Goal: Transaction & Acquisition: Subscribe to service/newsletter

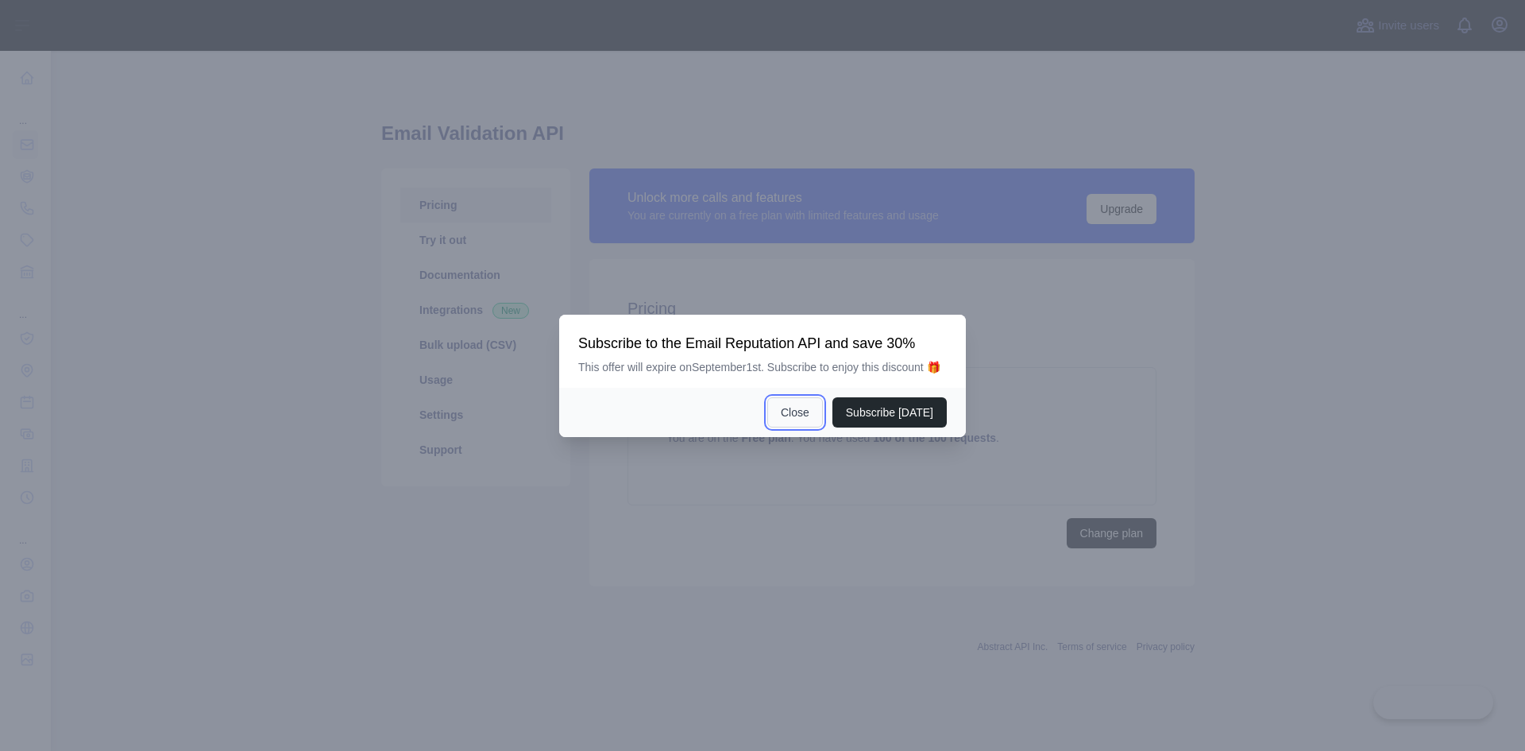
click at [807, 415] on button "Close" at bounding box center [795, 412] width 56 height 30
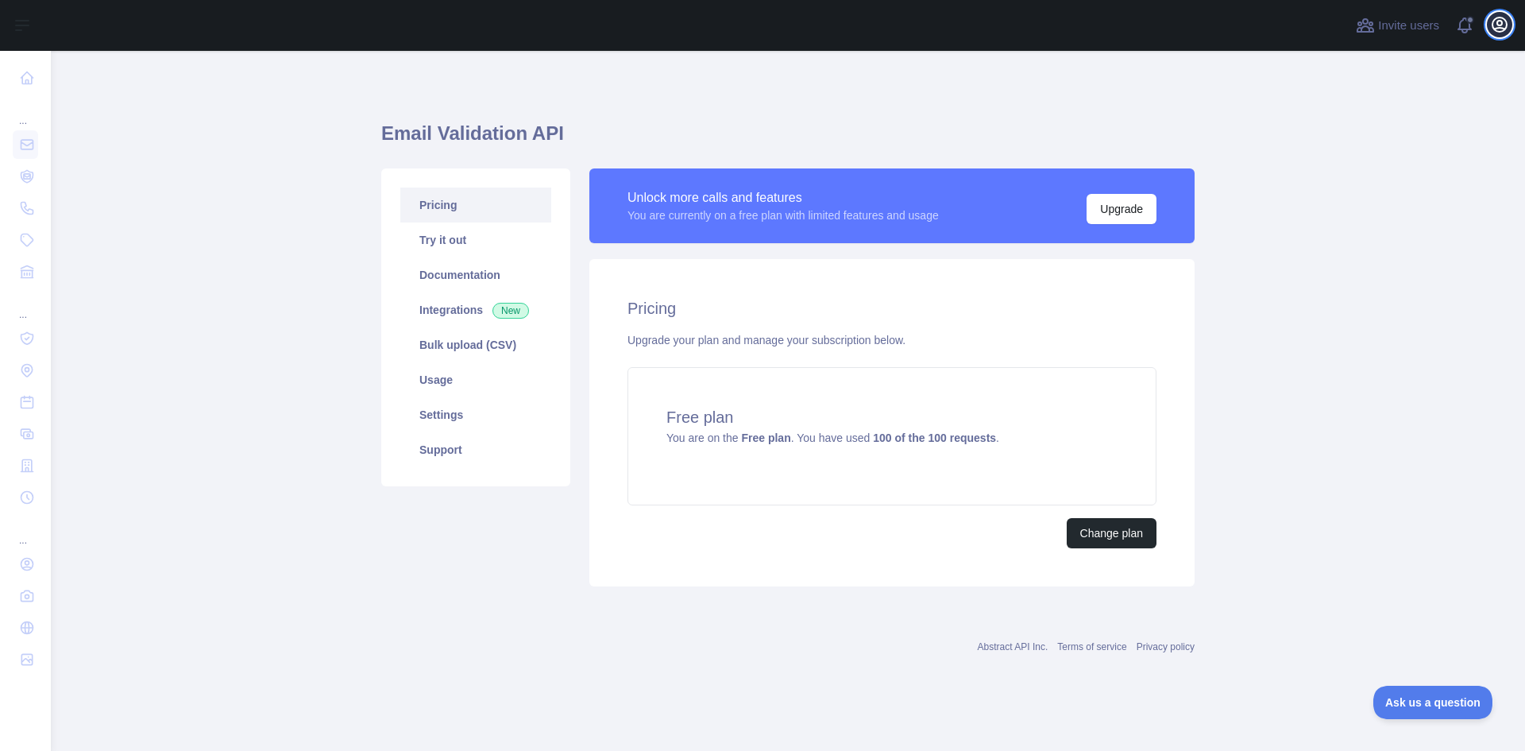
click at [1491, 30] on icon "button" at bounding box center [1499, 24] width 19 height 19
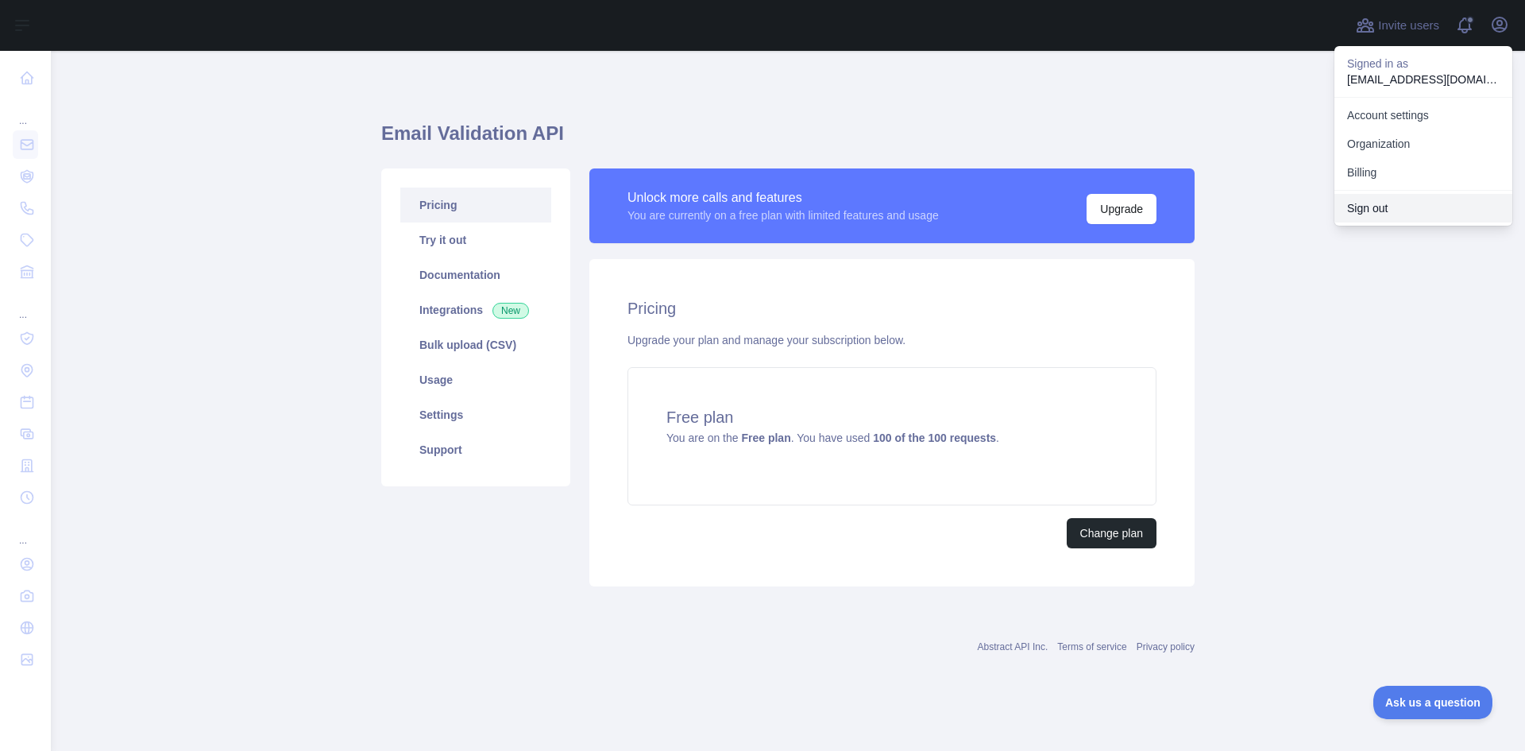
click at [1380, 210] on button "Sign out" at bounding box center [1423, 208] width 178 height 29
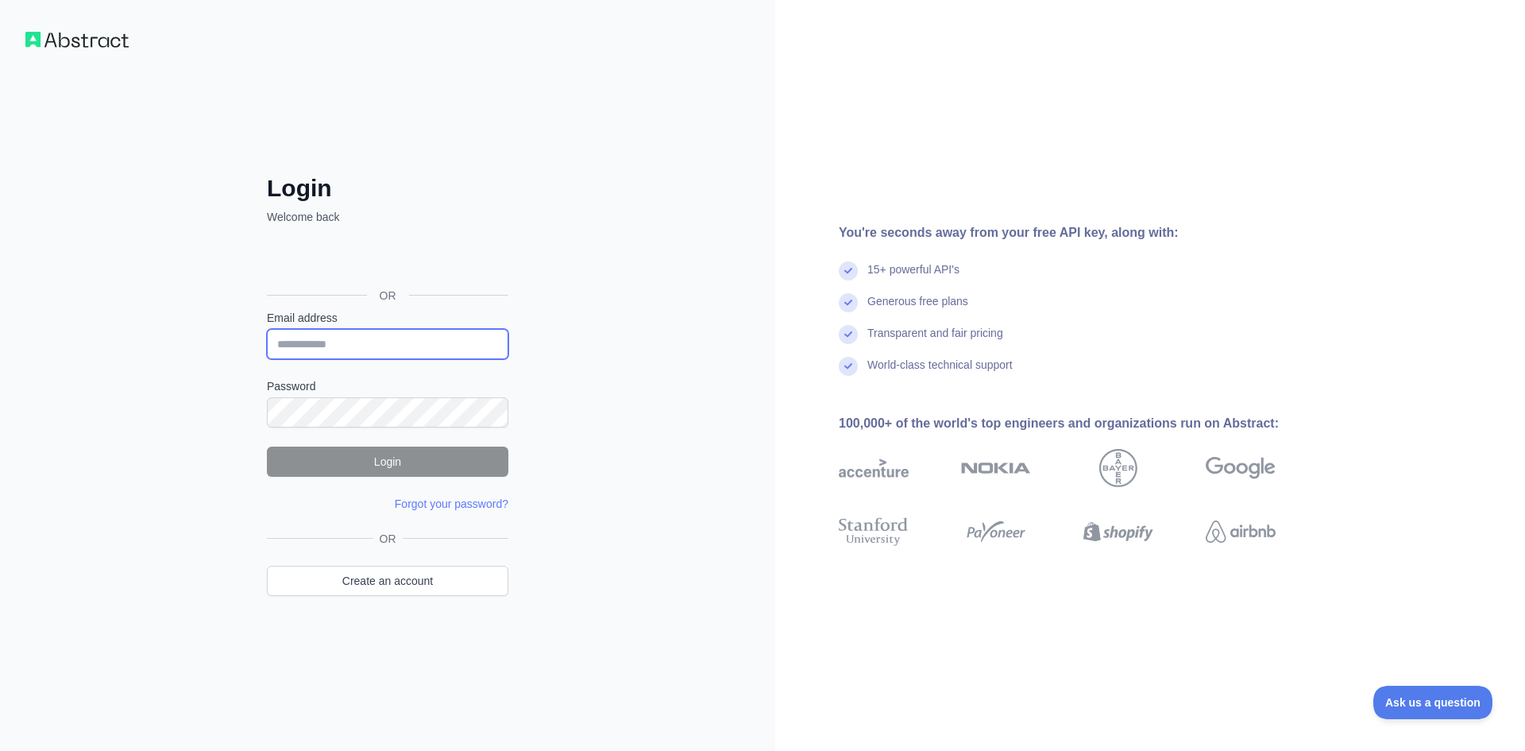
click at [358, 342] on input "Email address" at bounding box center [387, 344] width 241 height 30
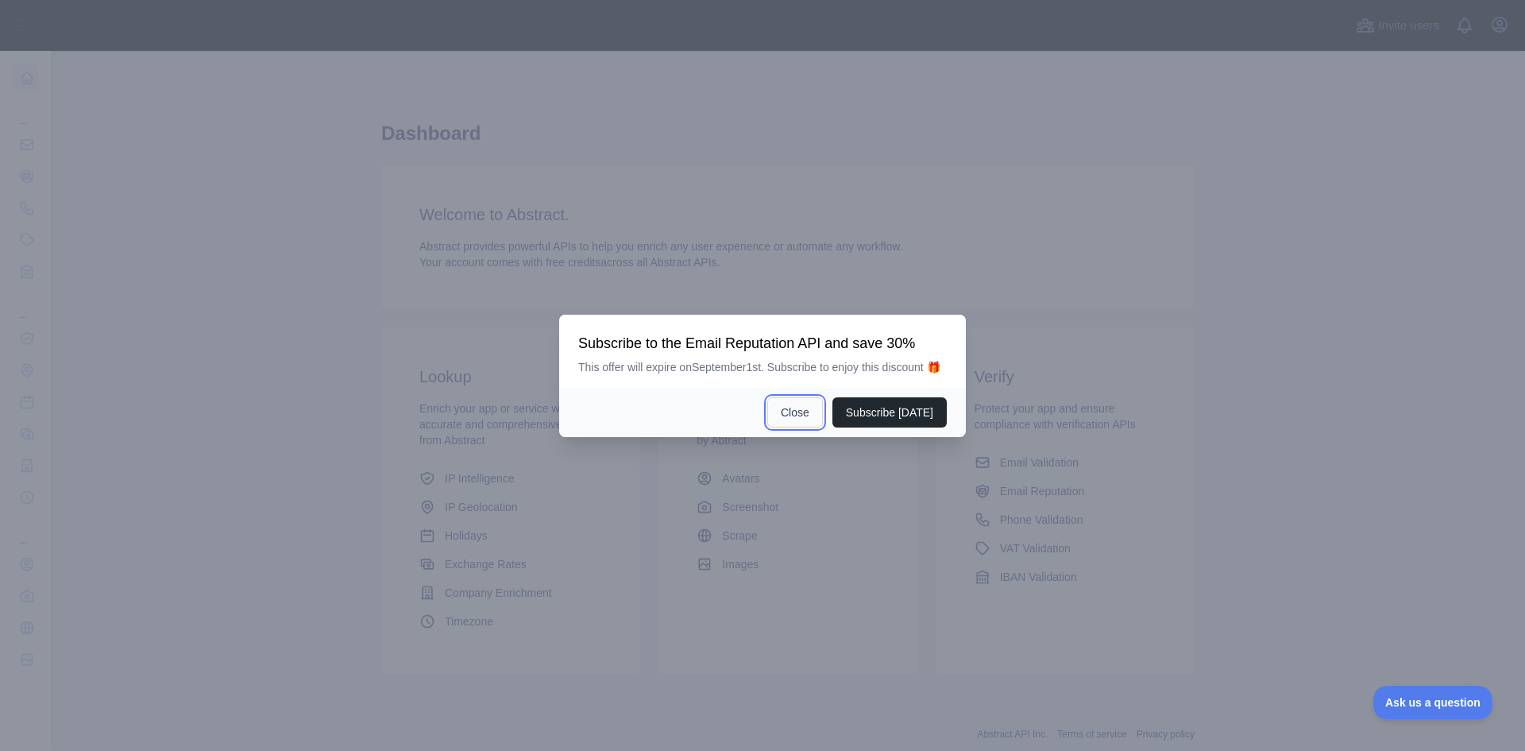
click at [806, 418] on button "Close" at bounding box center [795, 412] width 56 height 30
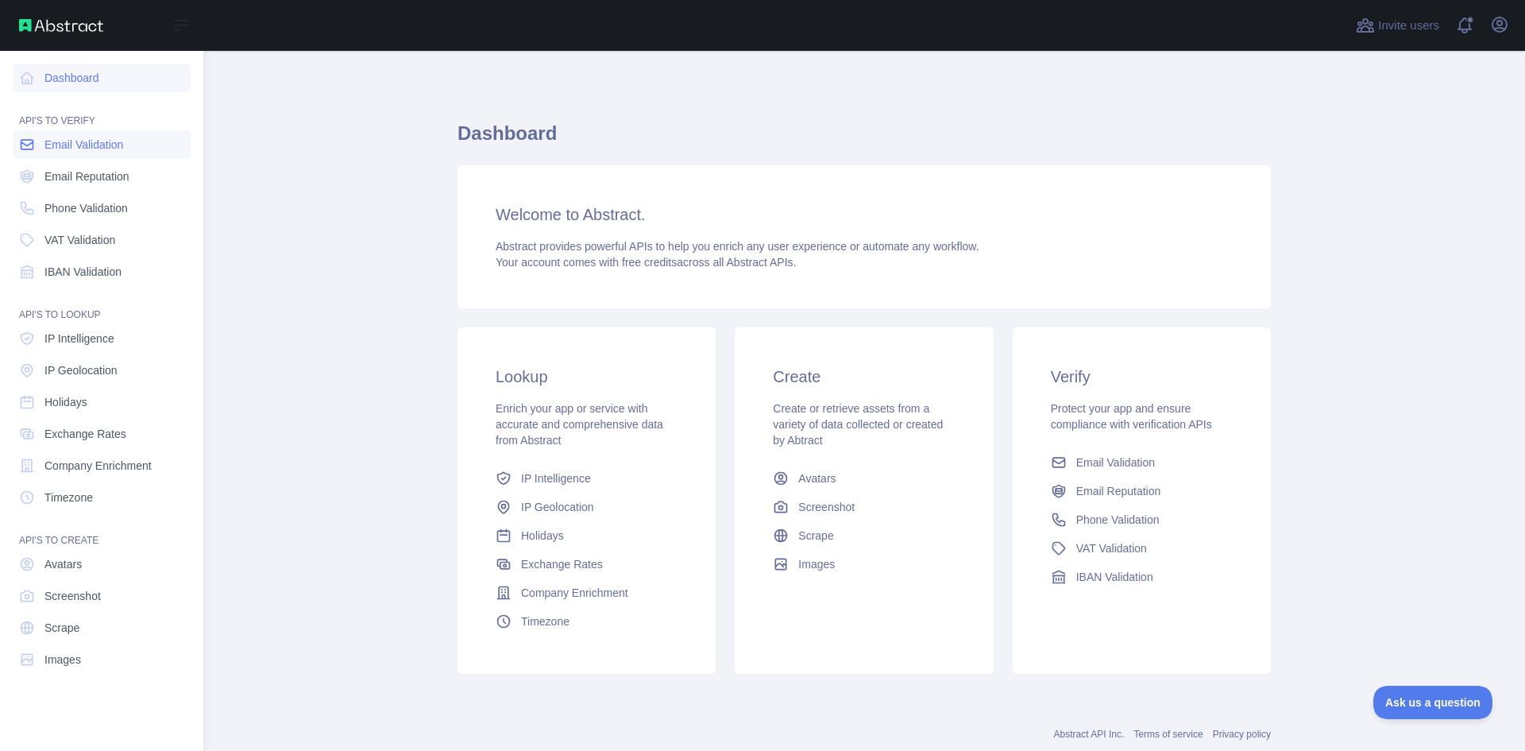
click at [91, 152] on link "Email Validation" at bounding box center [102, 144] width 178 height 29
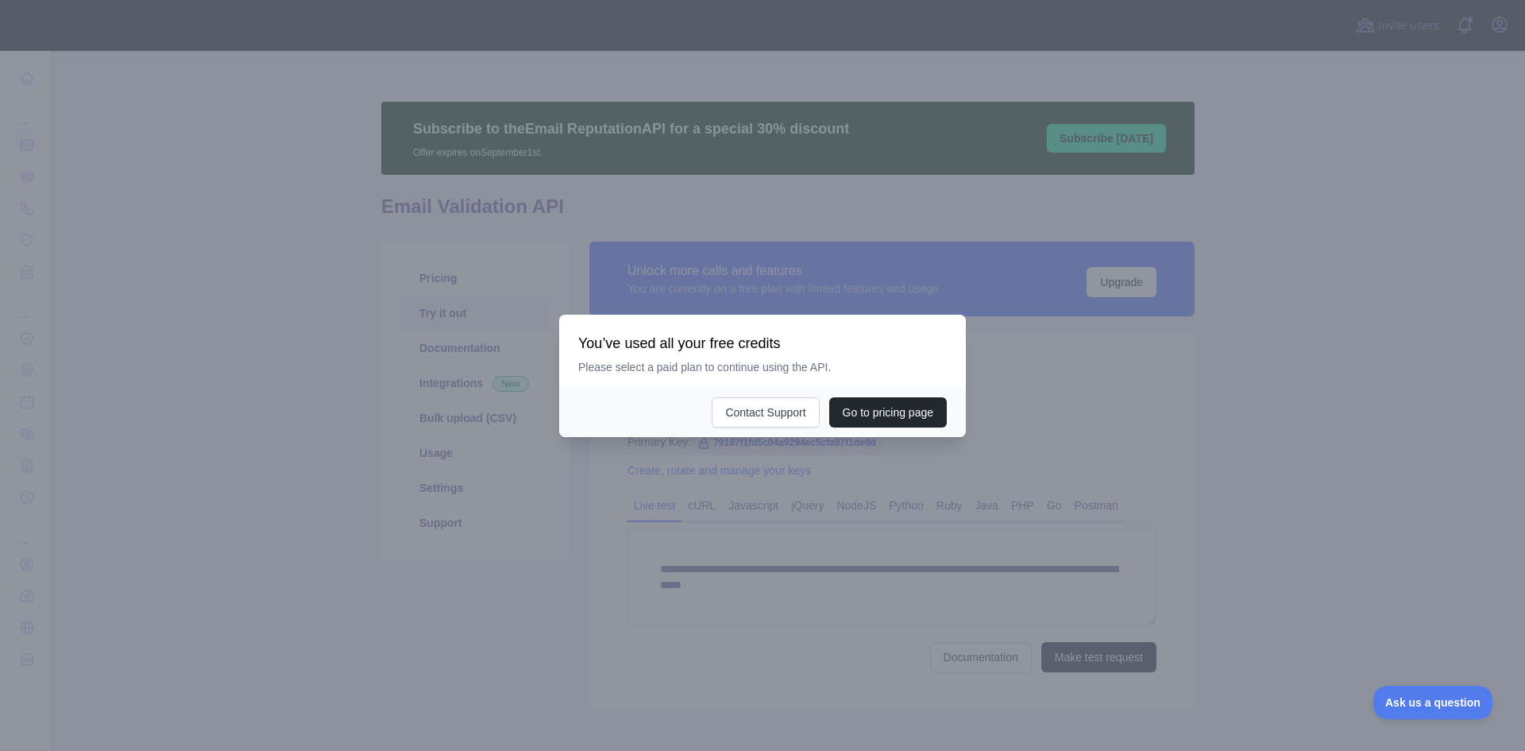
click at [1075, 389] on div at bounding box center [762, 375] width 1525 height 751
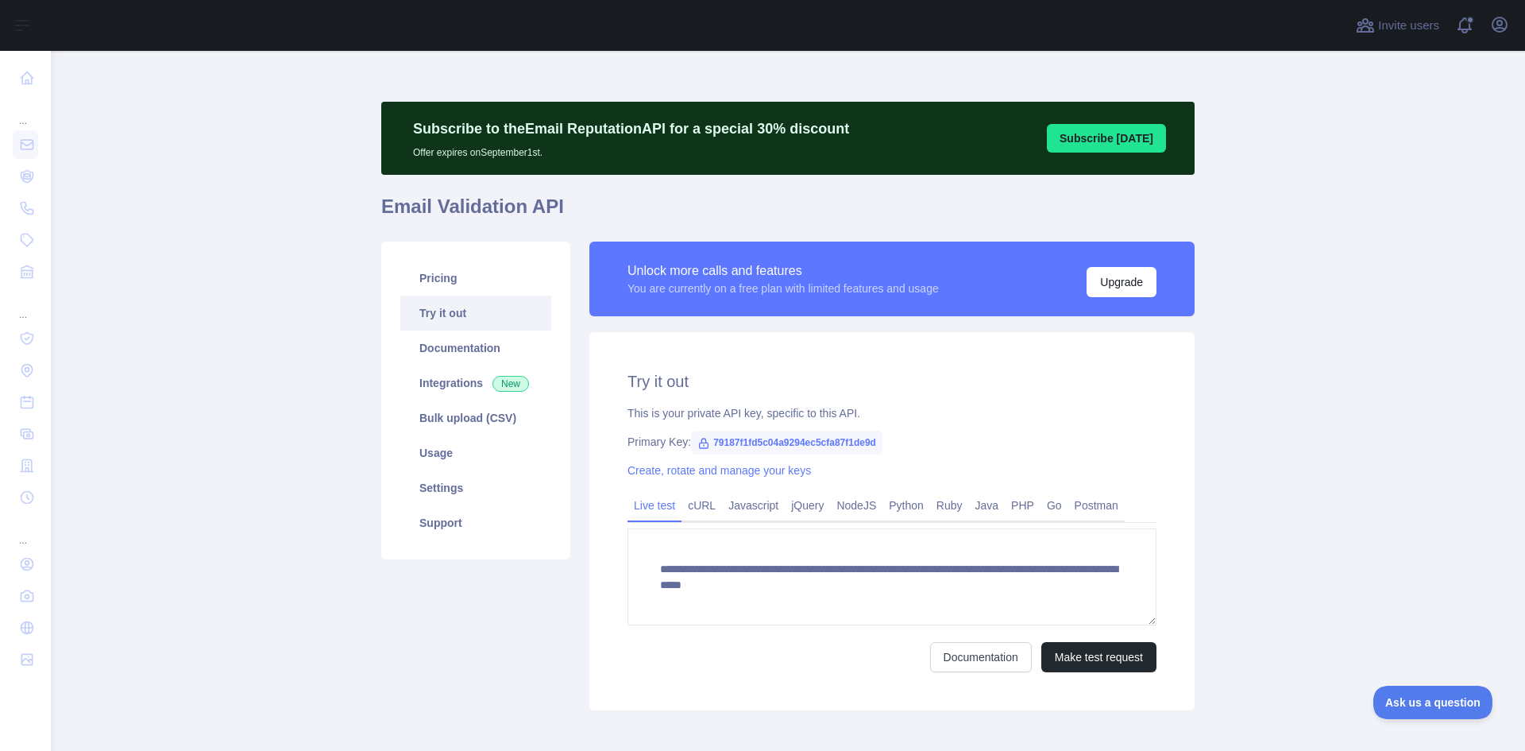
click at [773, 442] on span "79187f1fd5c04a9294ec5cfa87f1de9d" at bounding box center [786, 442] width 191 height 24
copy span "79187f1fd5c04a9294ec5cfa87f1de9d"
click at [434, 284] on link "Pricing" at bounding box center [475, 278] width 151 height 35
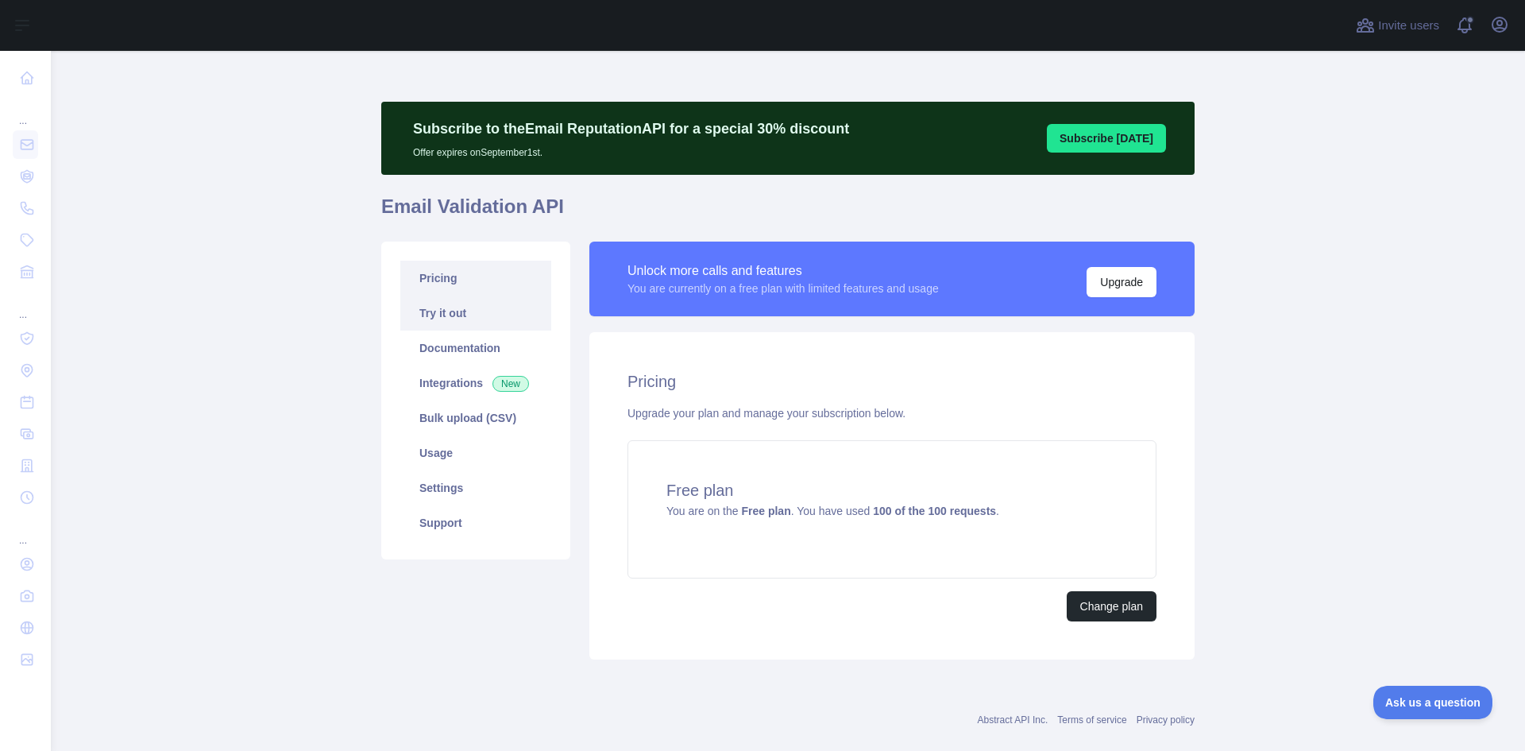
click at [441, 315] on link "Try it out" at bounding box center [475, 312] width 151 height 35
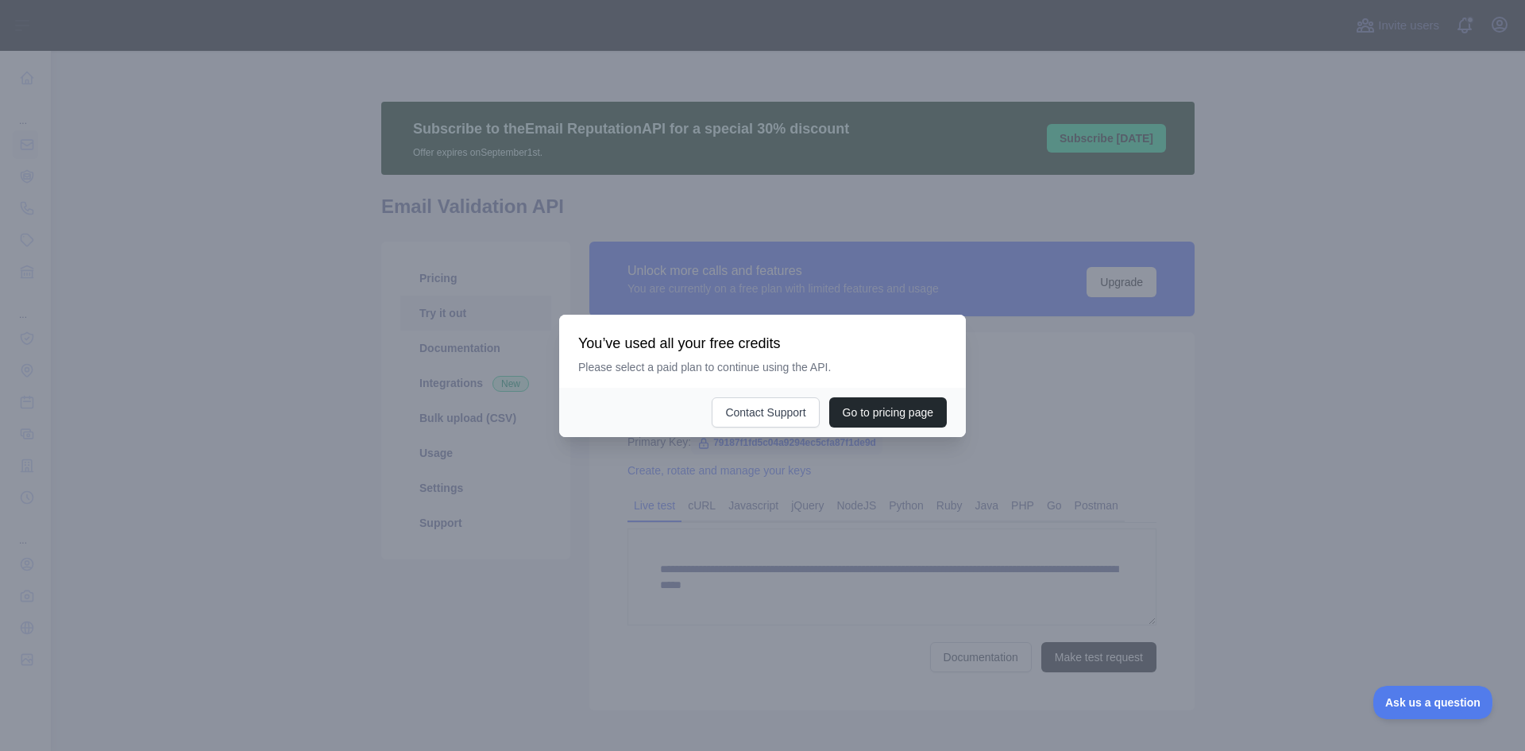
click at [1088, 353] on div at bounding box center [762, 375] width 1525 height 751
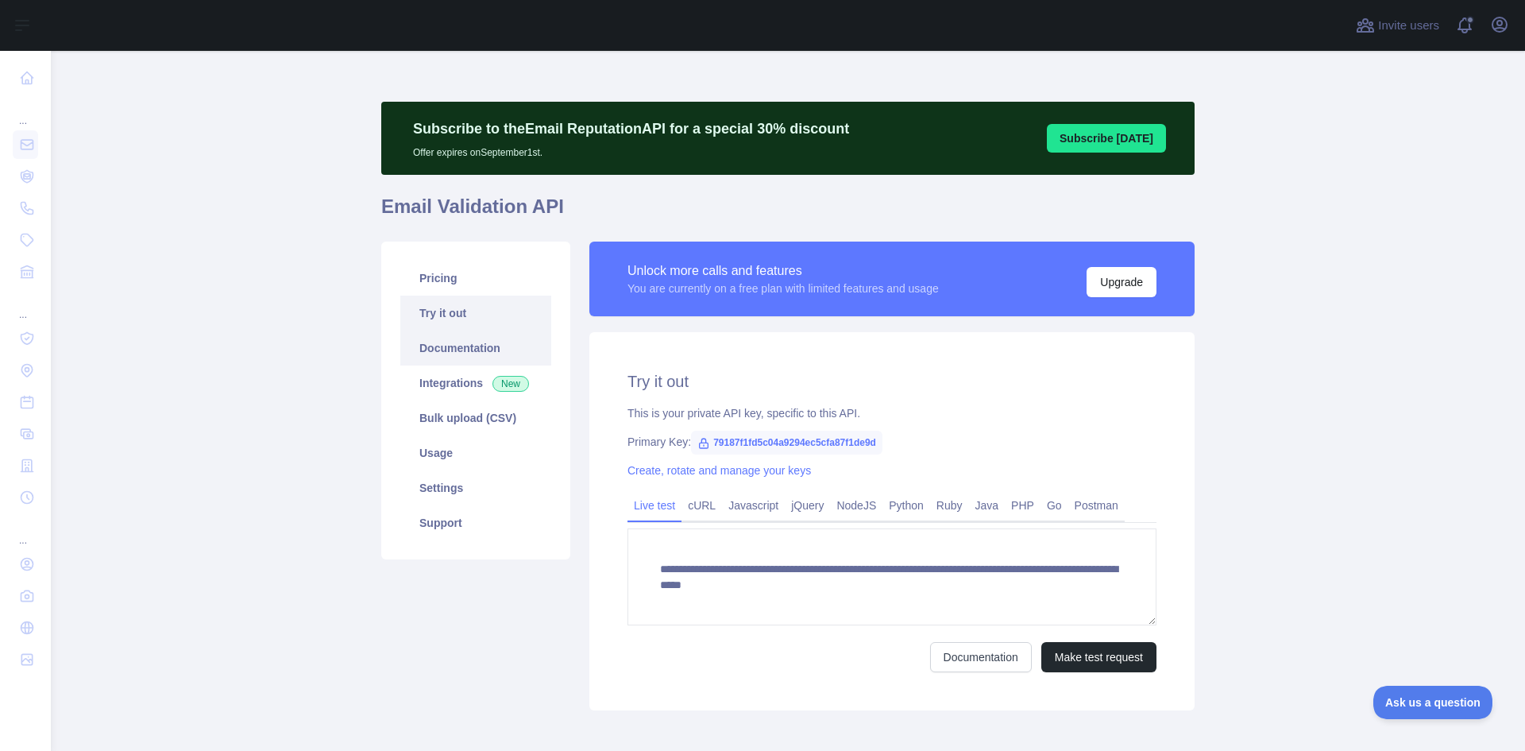
click at [505, 359] on link "Documentation" at bounding box center [475, 347] width 151 height 35
drag, startPoint x: 1469, startPoint y: 25, endPoint x: 1466, endPoint y: 48, distance: 24.0
click at [1469, 26] on span at bounding box center [1471, 25] width 32 height 51
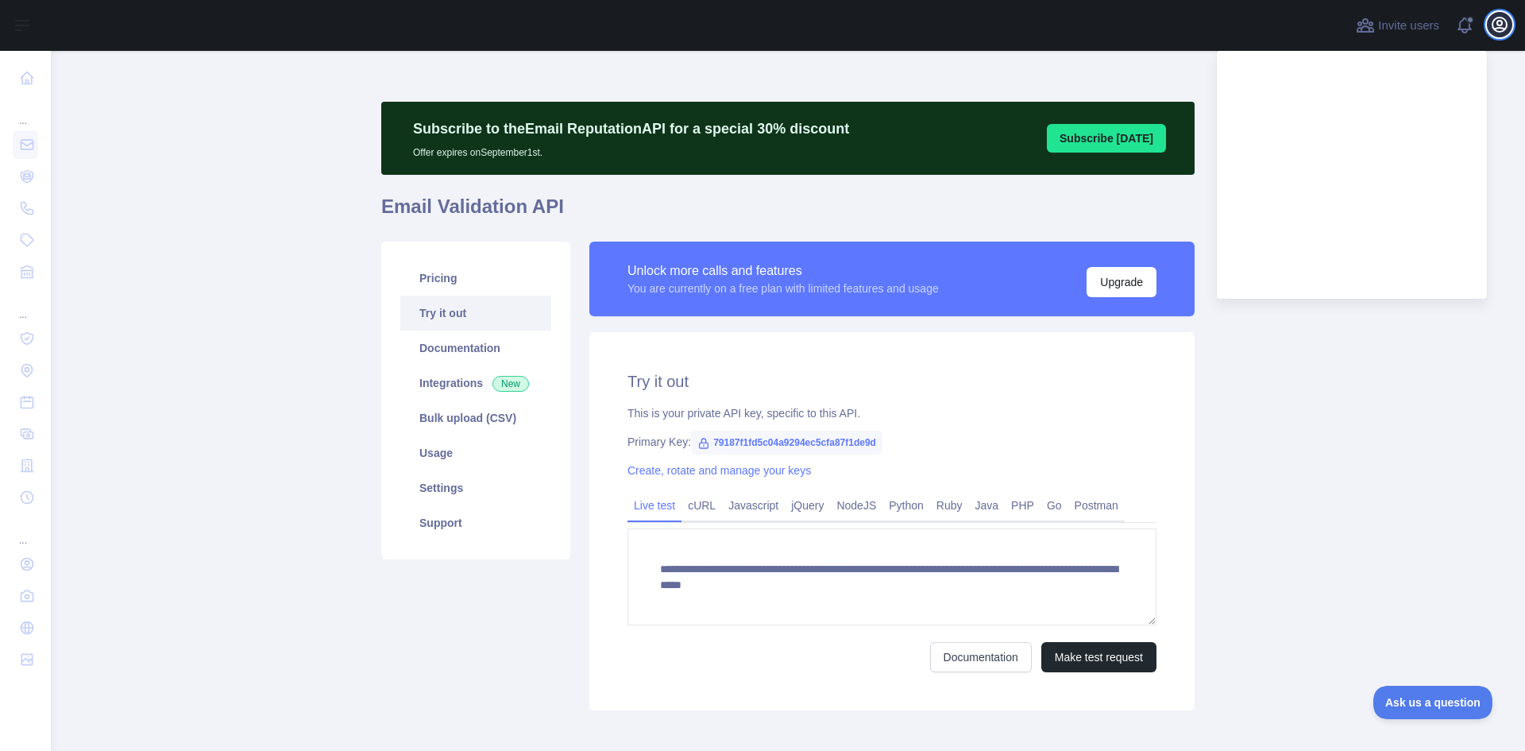
click at [1507, 25] on icon "button" at bounding box center [1499, 24] width 19 height 19
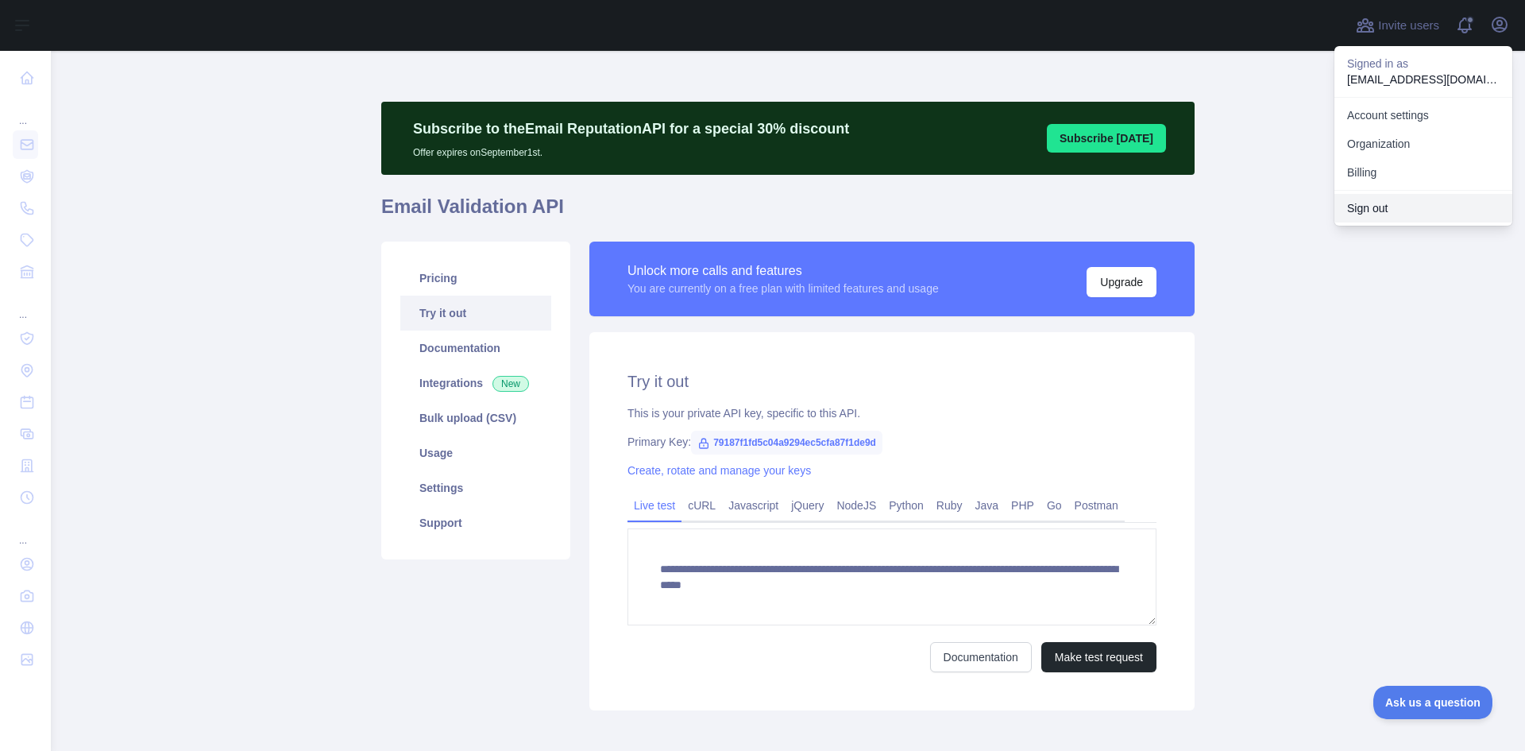
click at [1412, 211] on button "Sign out" at bounding box center [1423, 208] width 178 height 29
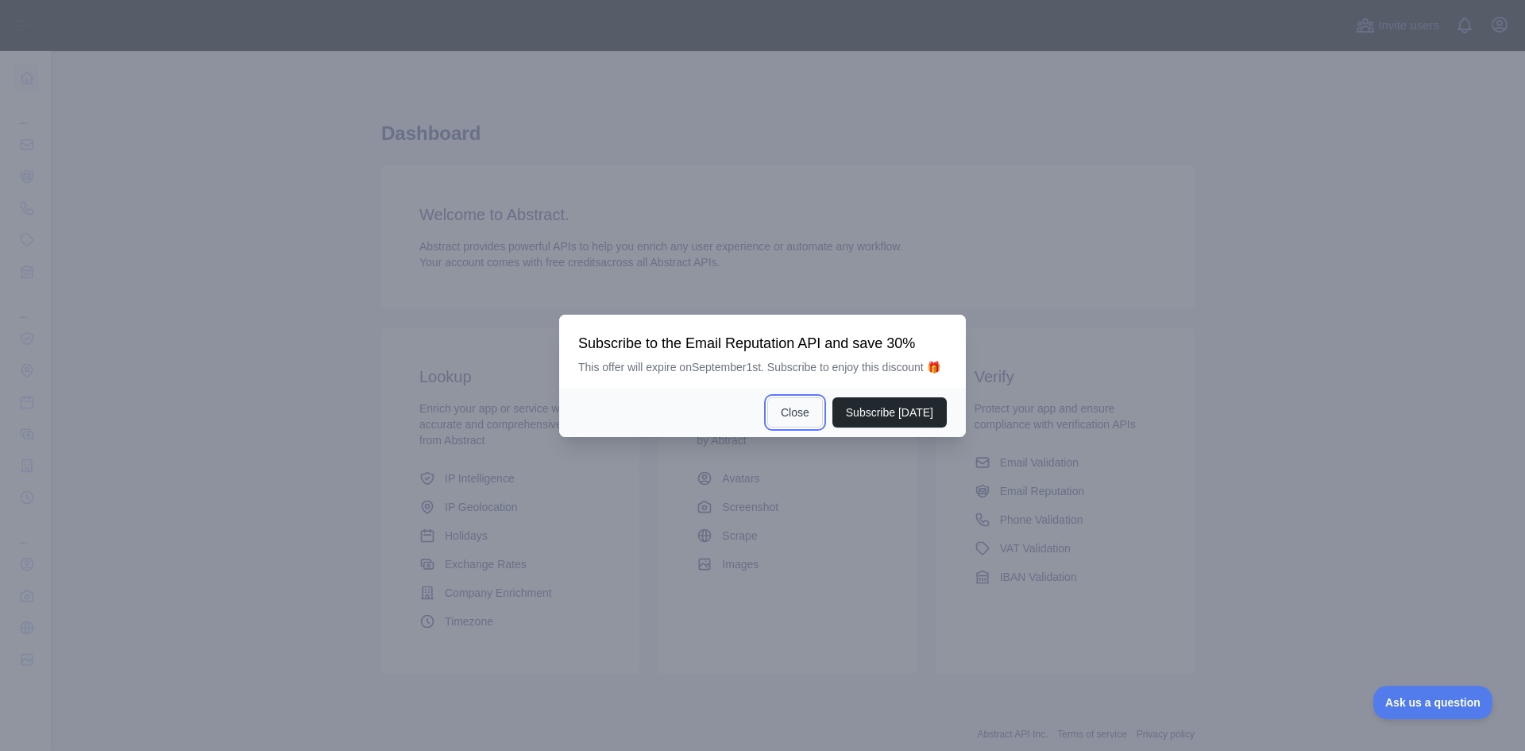
drag, startPoint x: 819, startPoint y: 420, endPoint x: 800, endPoint y: 407, distance: 22.9
click at [819, 419] on button "Close" at bounding box center [795, 412] width 56 height 30
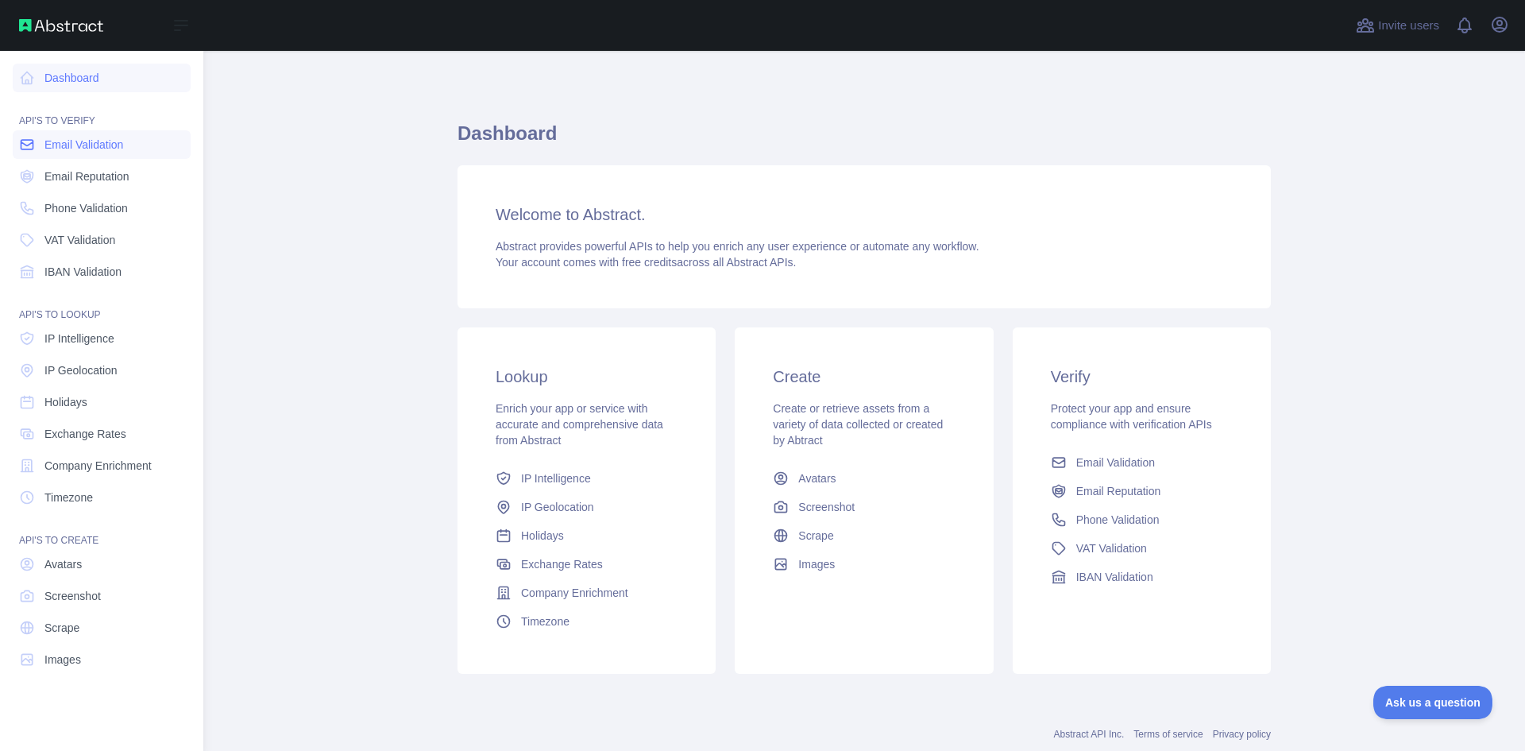
click at [77, 141] on span "Email Validation" at bounding box center [83, 145] width 79 height 16
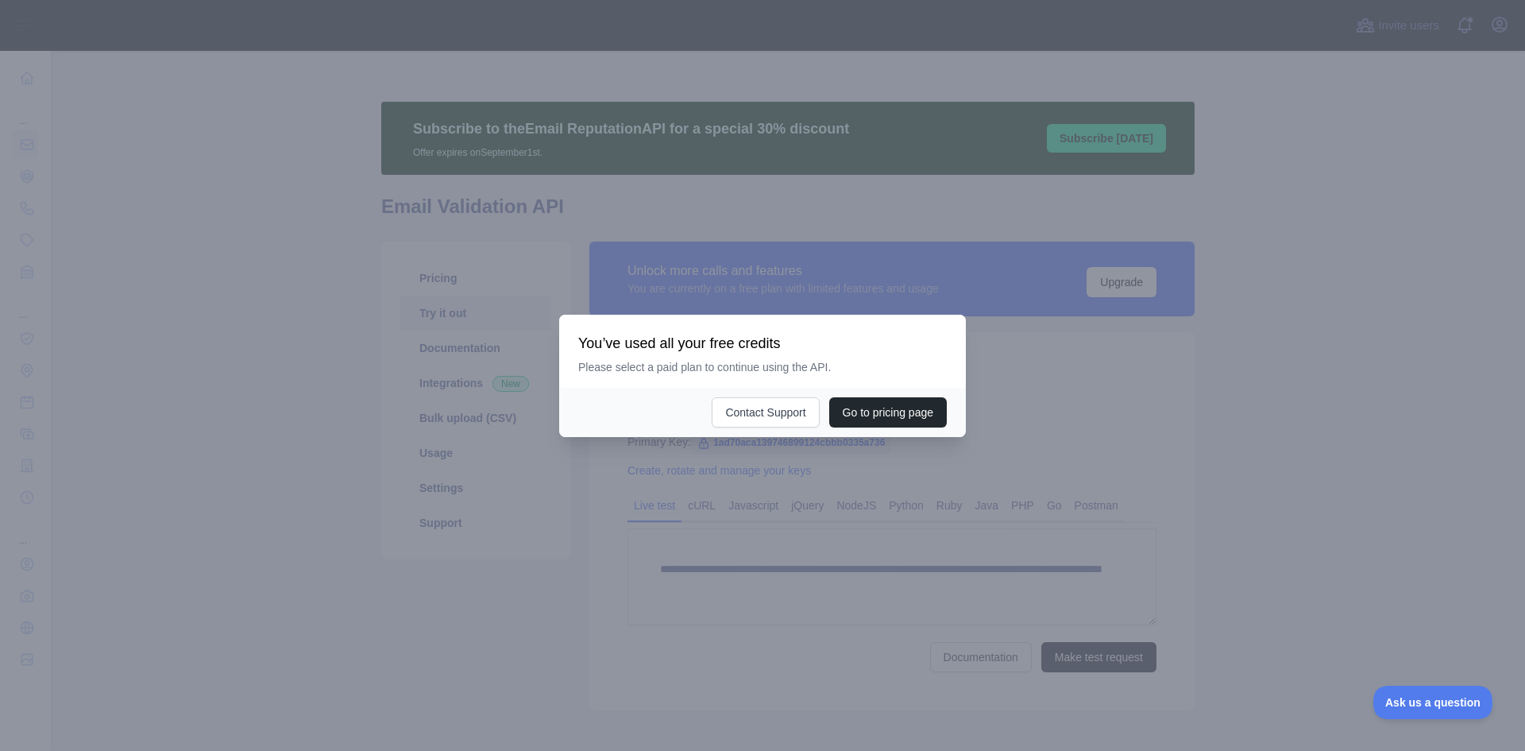
click at [1110, 324] on div at bounding box center [762, 375] width 1525 height 751
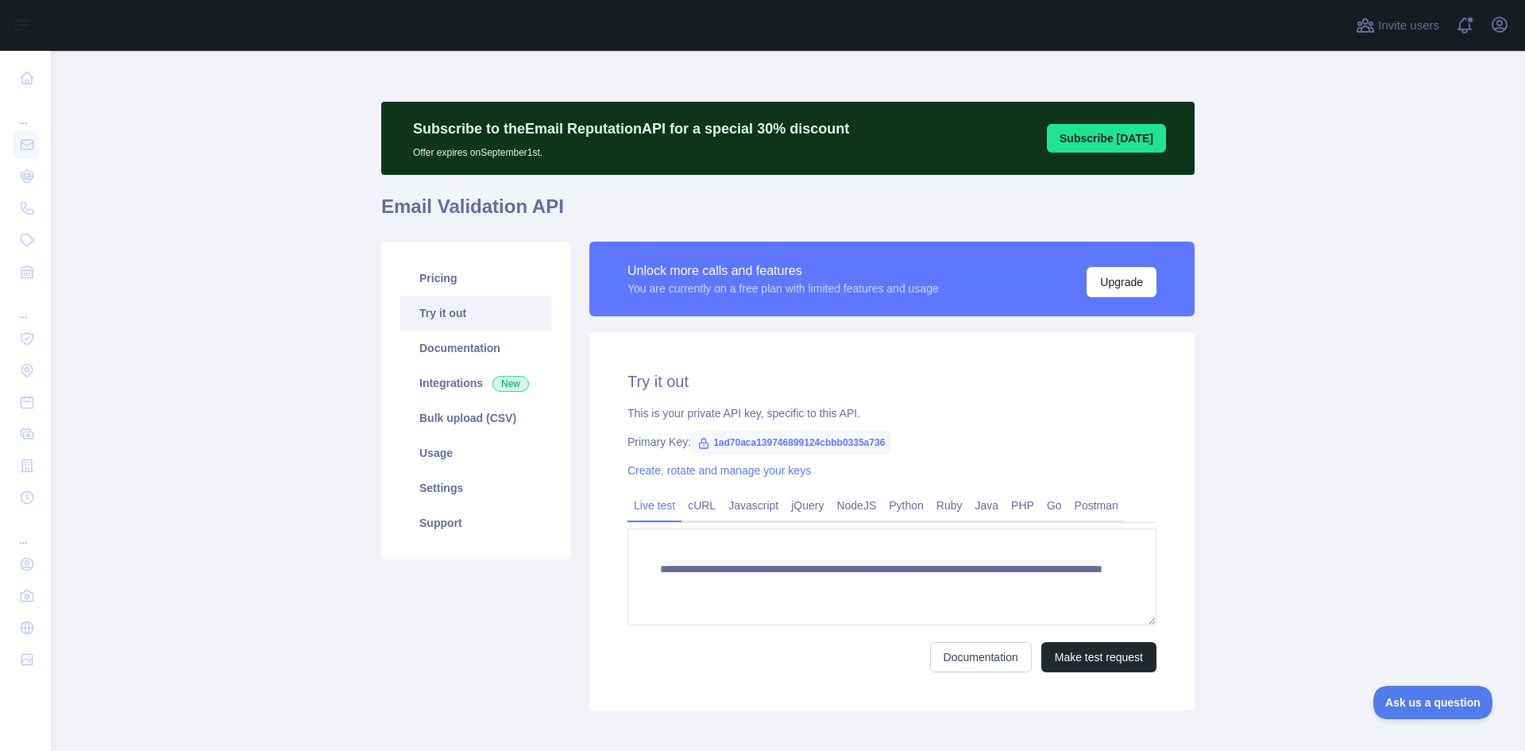
click at [741, 435] on span "1ad70aca139746899124cbbb0335a736" at bounding box center [791, 442] width 200 height 24
copy span "1ad70aca139746899124cbbb0335a736"
click at [484, 276] on link "Pricing" at bounding box center [475, 278] width 151 height 35
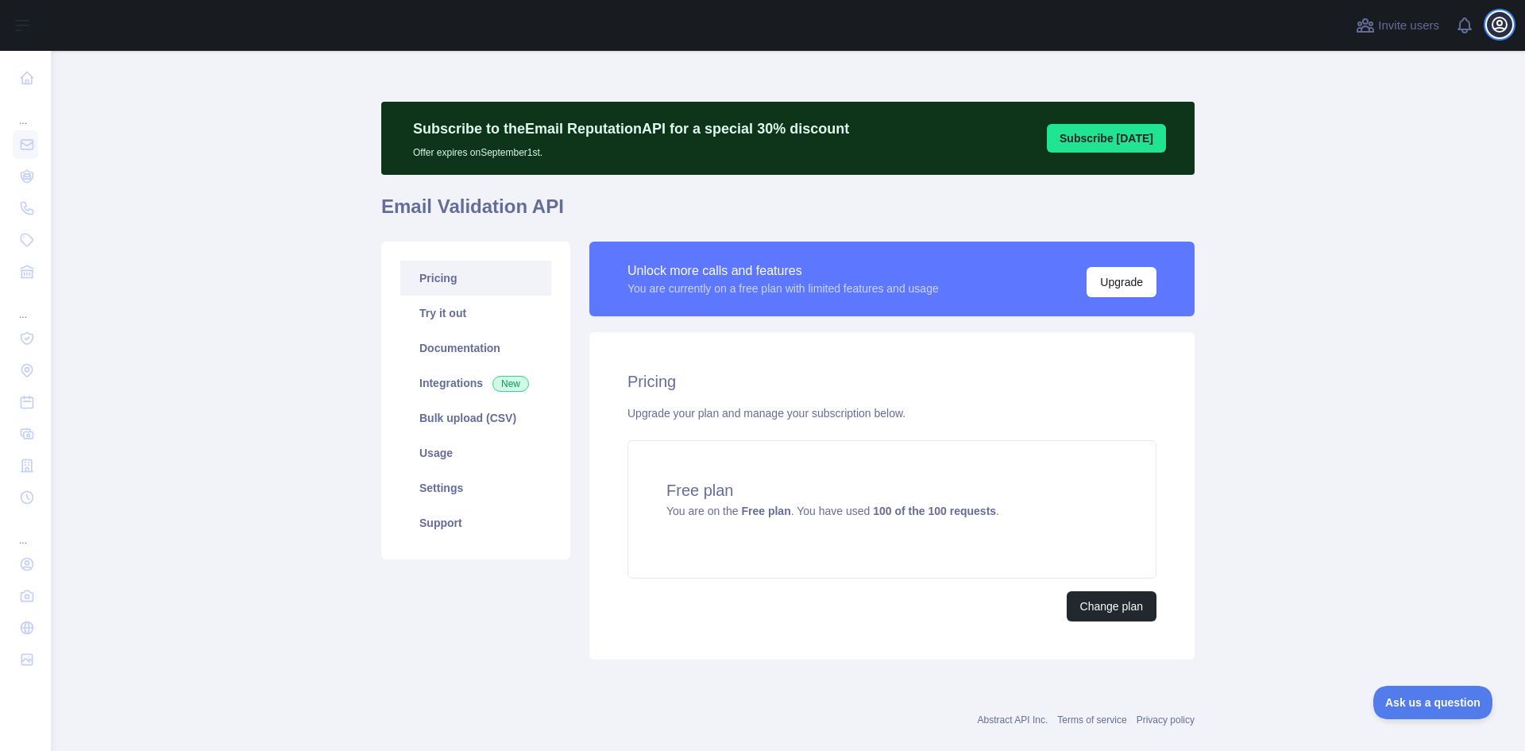
click at [1496, 25] on icon "button" at bounding box center [1499, 24] width 19 height 19
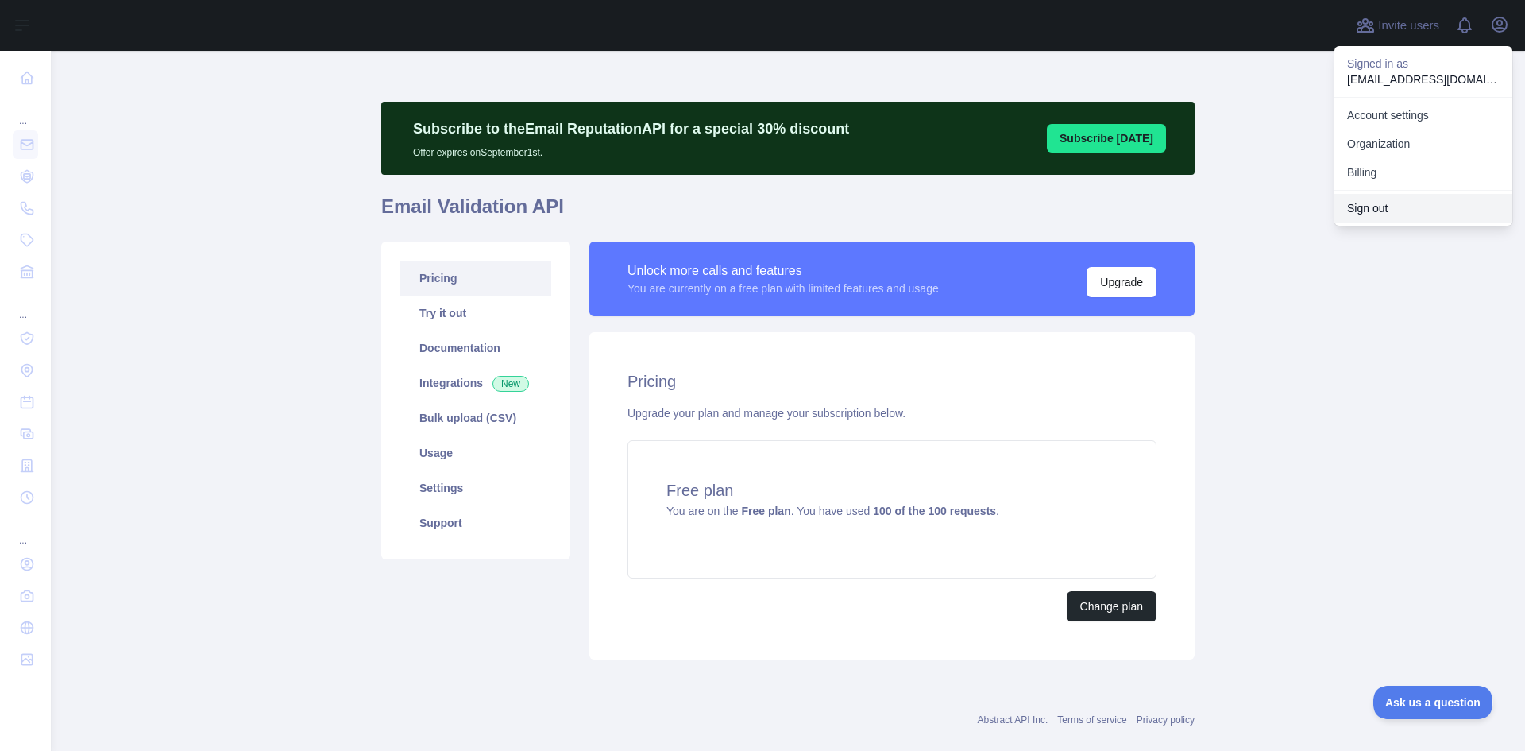
click at [1383, 197] on button "Sign out" at bounding box center [1423, 208] width 178 height 29
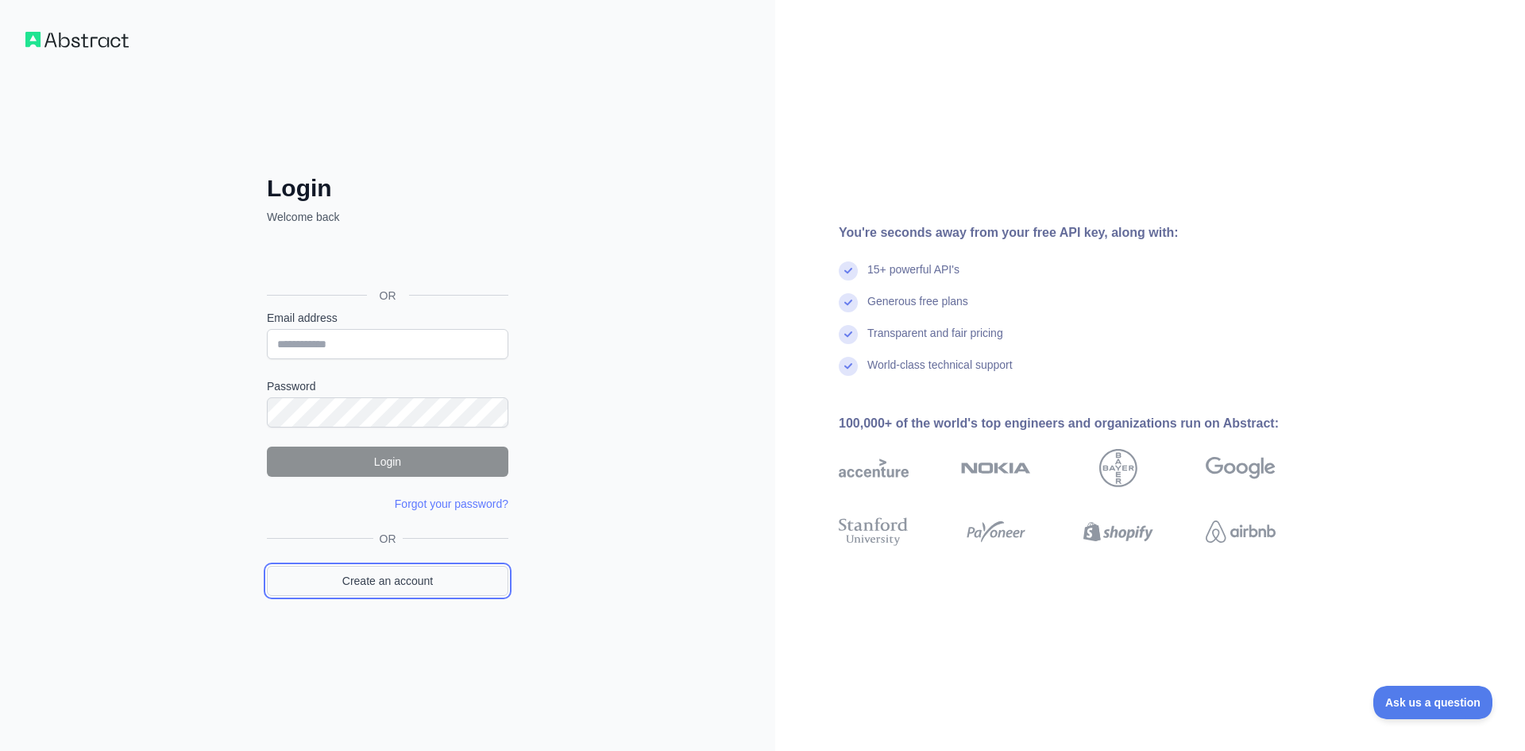
click at [401, 577] on link "Create an account" at bounding box center [387, 580] width 241 height 30
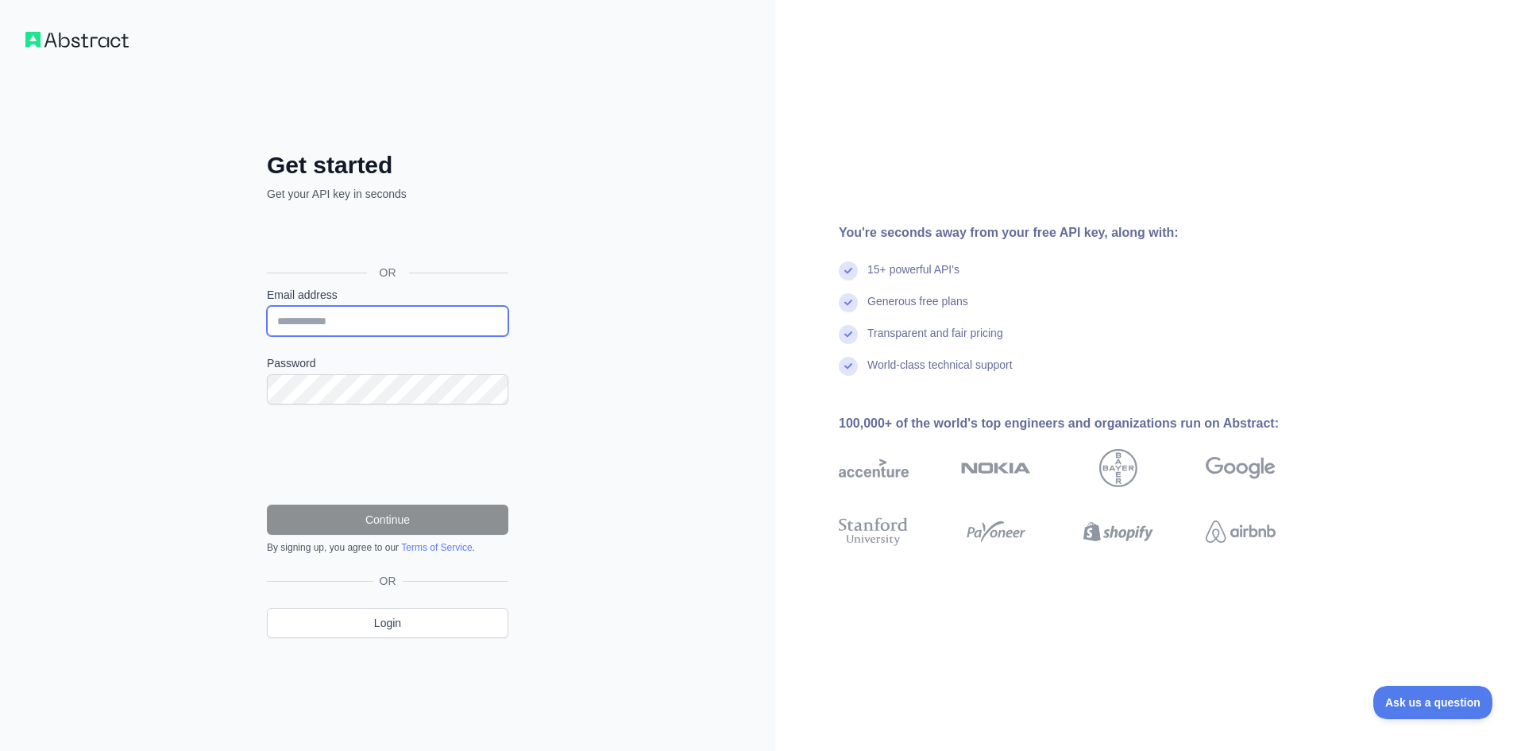
click at [403, 322] on input "Email address" at bounding box center [387, 321] width 241 height 30
type input "**********"
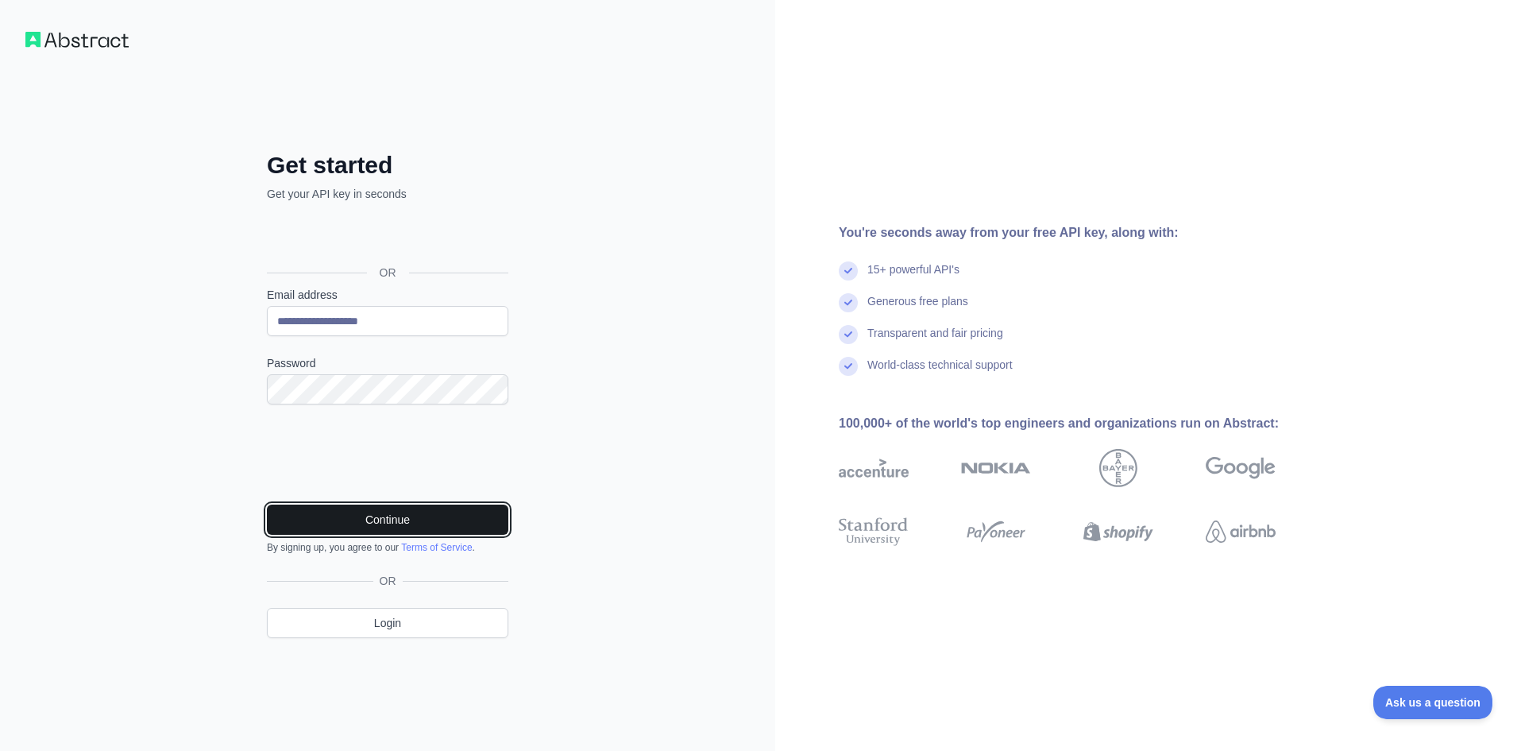
click at [341, 525] on button "Continue" at bounding box center [387, 519] width 241 height 30
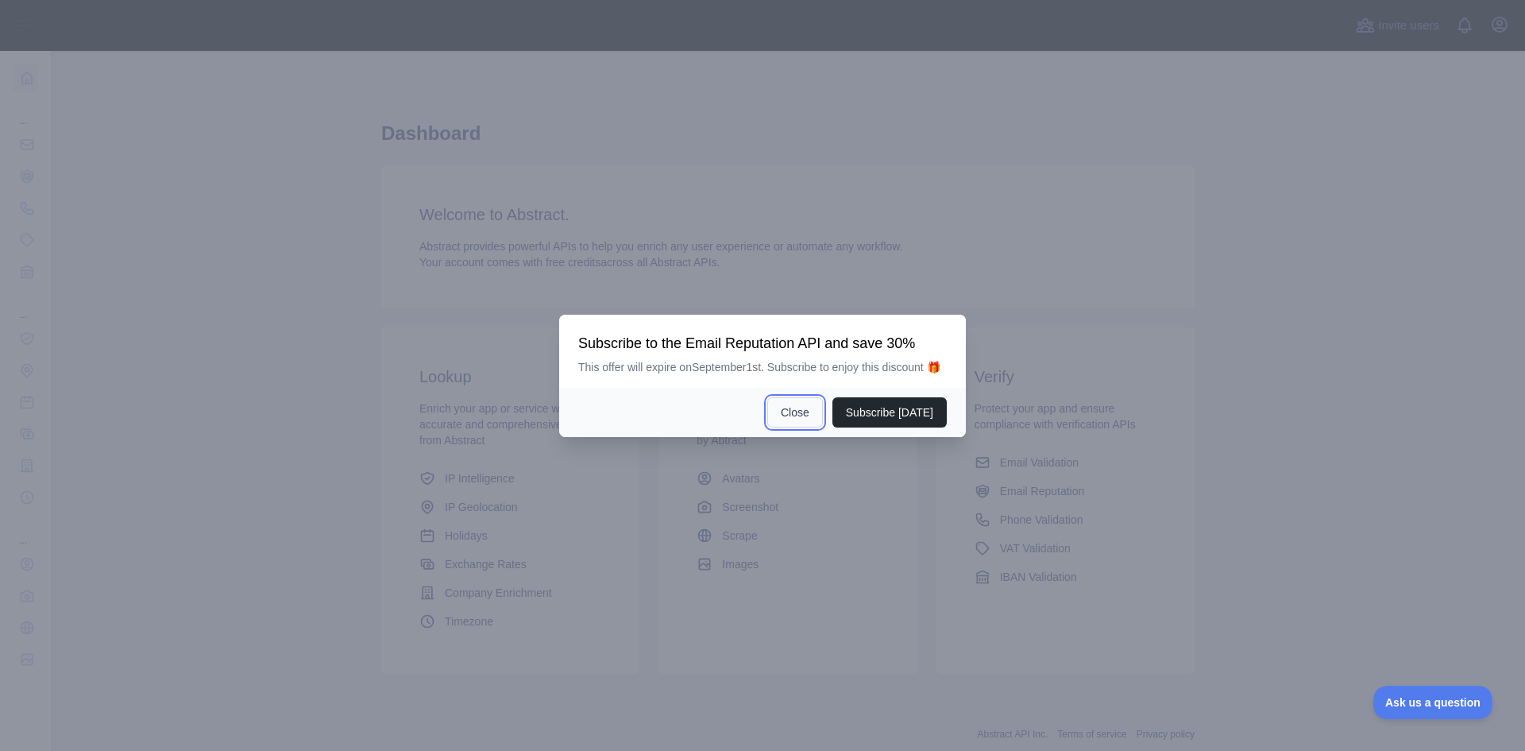
click at [793, 417] on button "Close" at bounding box center [795, 412] width 56 height 30
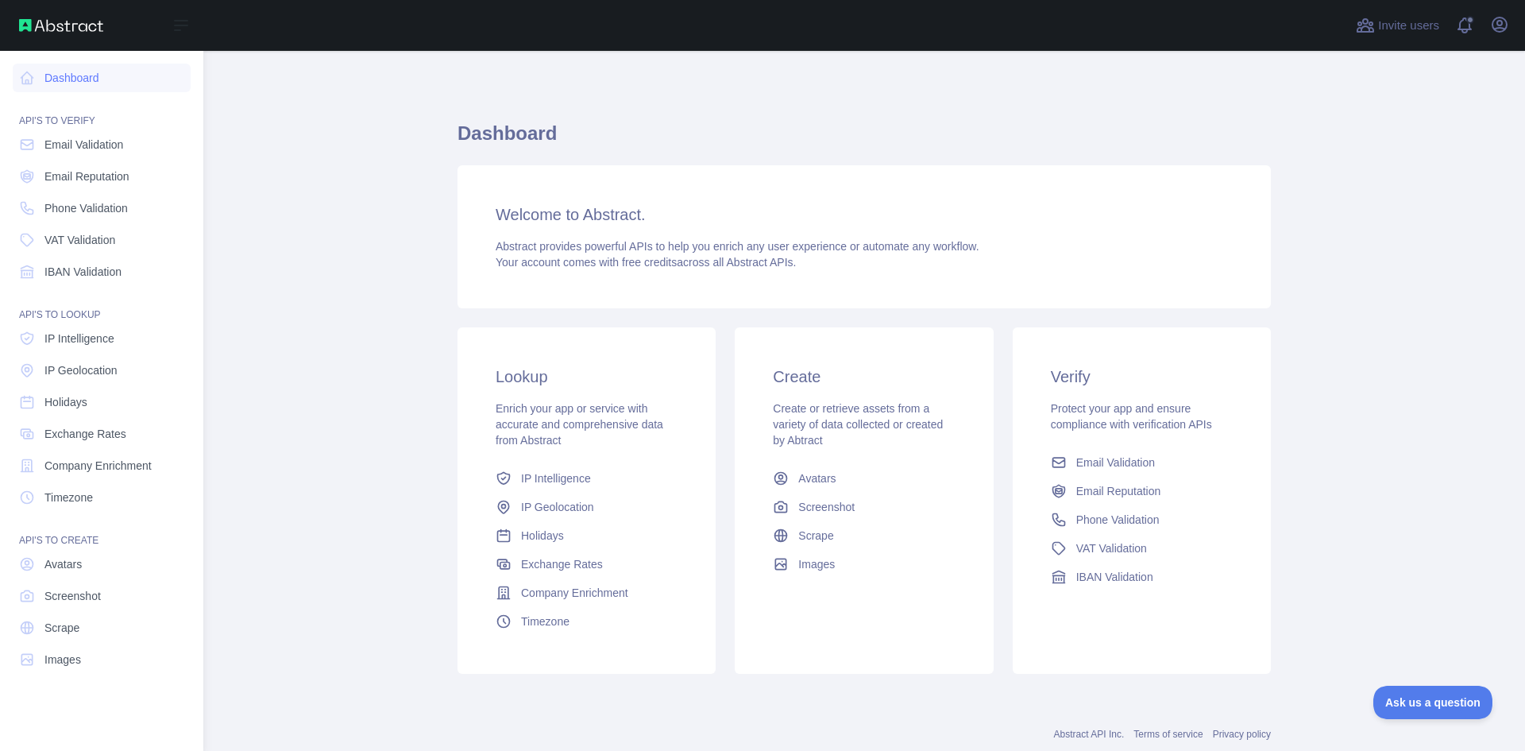
click at [46, 127] on nav "Dashboard API'S TO VERIFY Email Validation Email Reputation Phone Validation VA…" at bounding box center [102, 388] width 178 height 674
click at [58, 144] on span "Email Validation" at bounding box center [83, 145] width 79 height 16
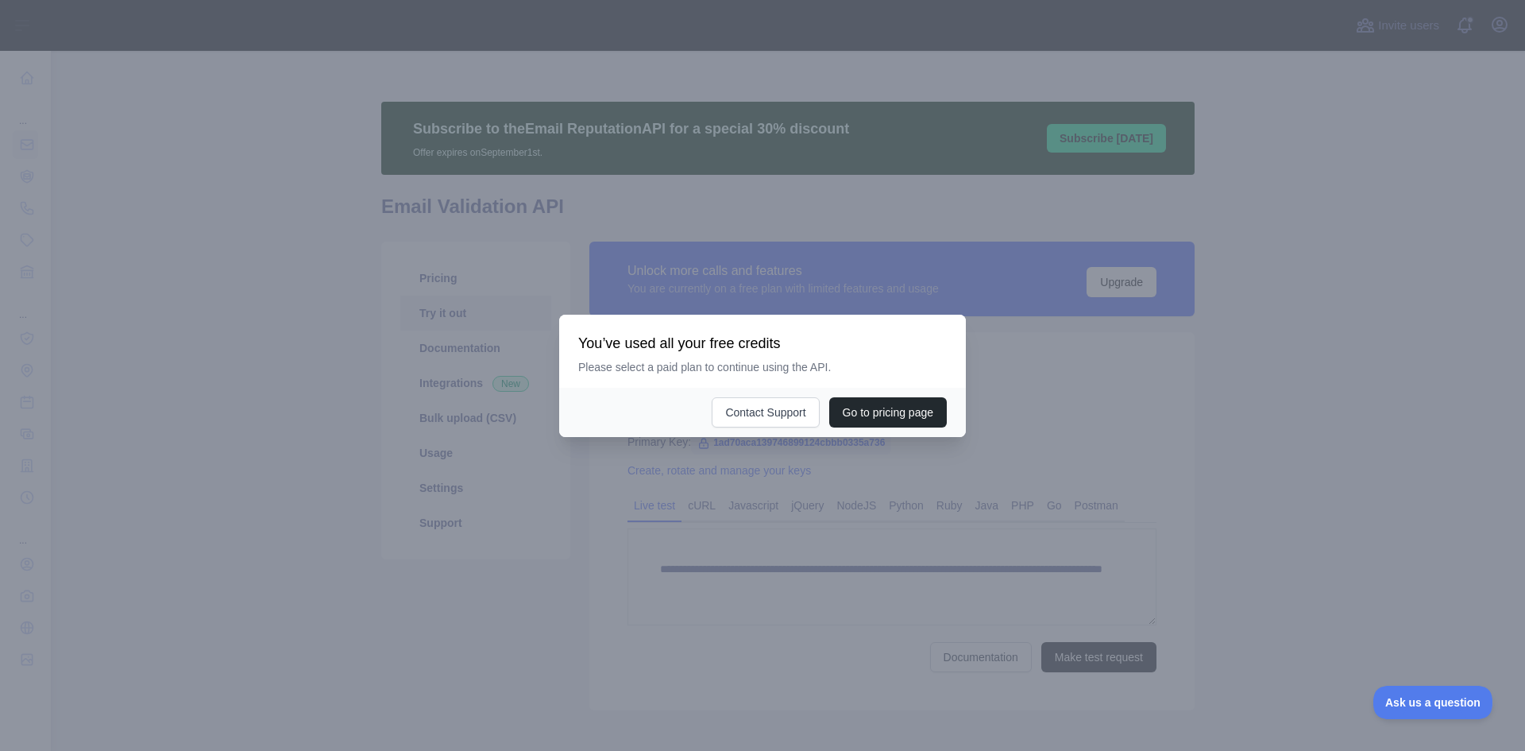
click at [1125, 414] on div at bounding box center [762, 375] width 1525 height 751
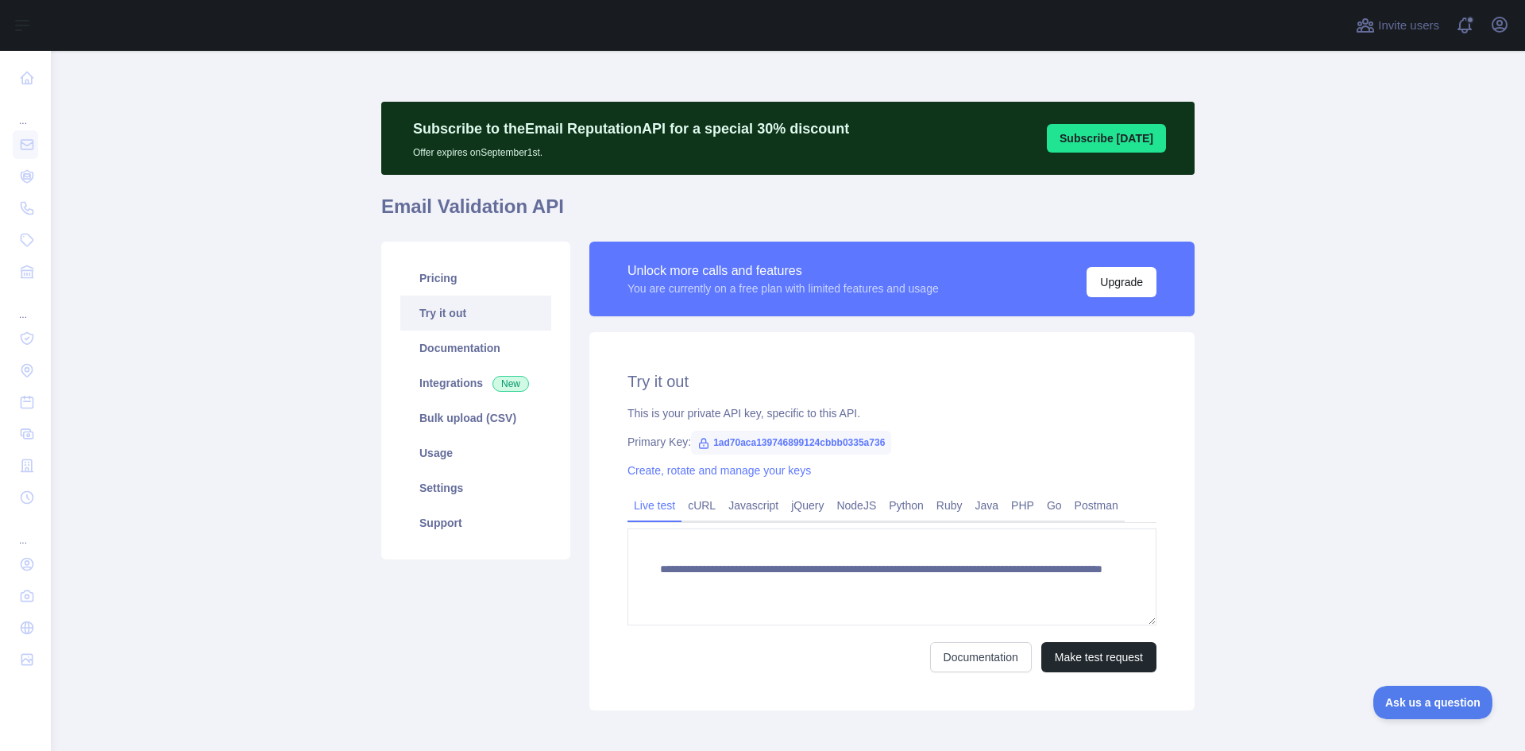
click at [822, 437] on span "1ad70aca139746899124cbbb0335a736" at bounding box center [791, 442] width 200 height 24
click at [821, 438] on span "1ad70aca139746899124cbbb0335a736" at bounding box center [791, 442] width 200 height 24
click at [457, 260] on div "Pricing Try it out Documentation Integrations New Bulk upload (CSV) Usage Setti…" at bounding box center [475, 400] width 189 height 318
click at [457, 278] on link "Pricing" at bounding box center [475, 278] width 151 height 35
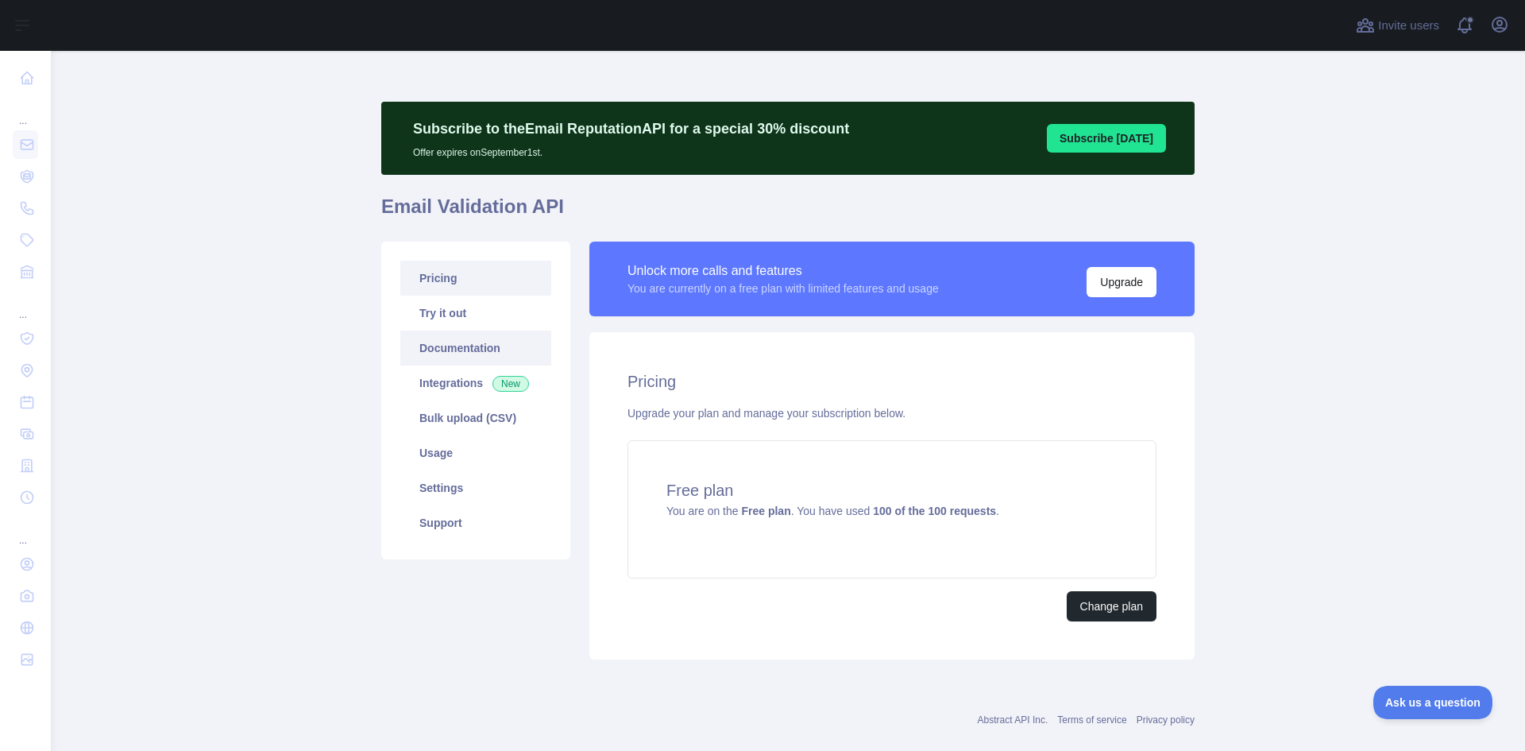
click at [473, 340] on link "Documentation" at bounding box center [475, 347] width 151 height 35
click at [1156, 338] on div "Pricing Upgrade your plan and manage your subscription below. Free plan You are…" at bounding box center [891, 495] width 605 height 327
click at [1108, 269] on button "Upgrade" at bounding box center [1122, 282] width 70 height 30
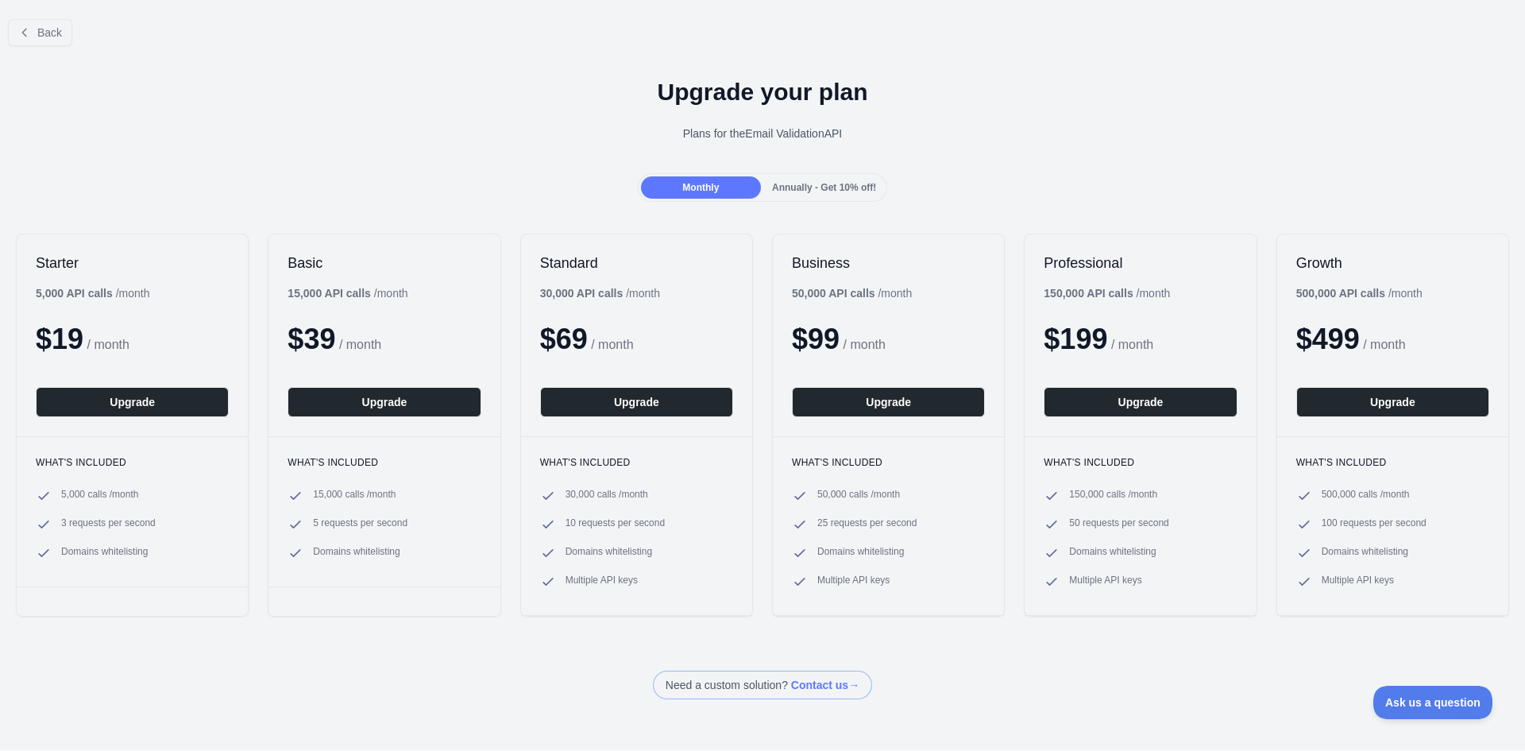
click at [816, 182] on span "Annually - Get 10% off!" at bounding box center [824, 187] width 104 height 11
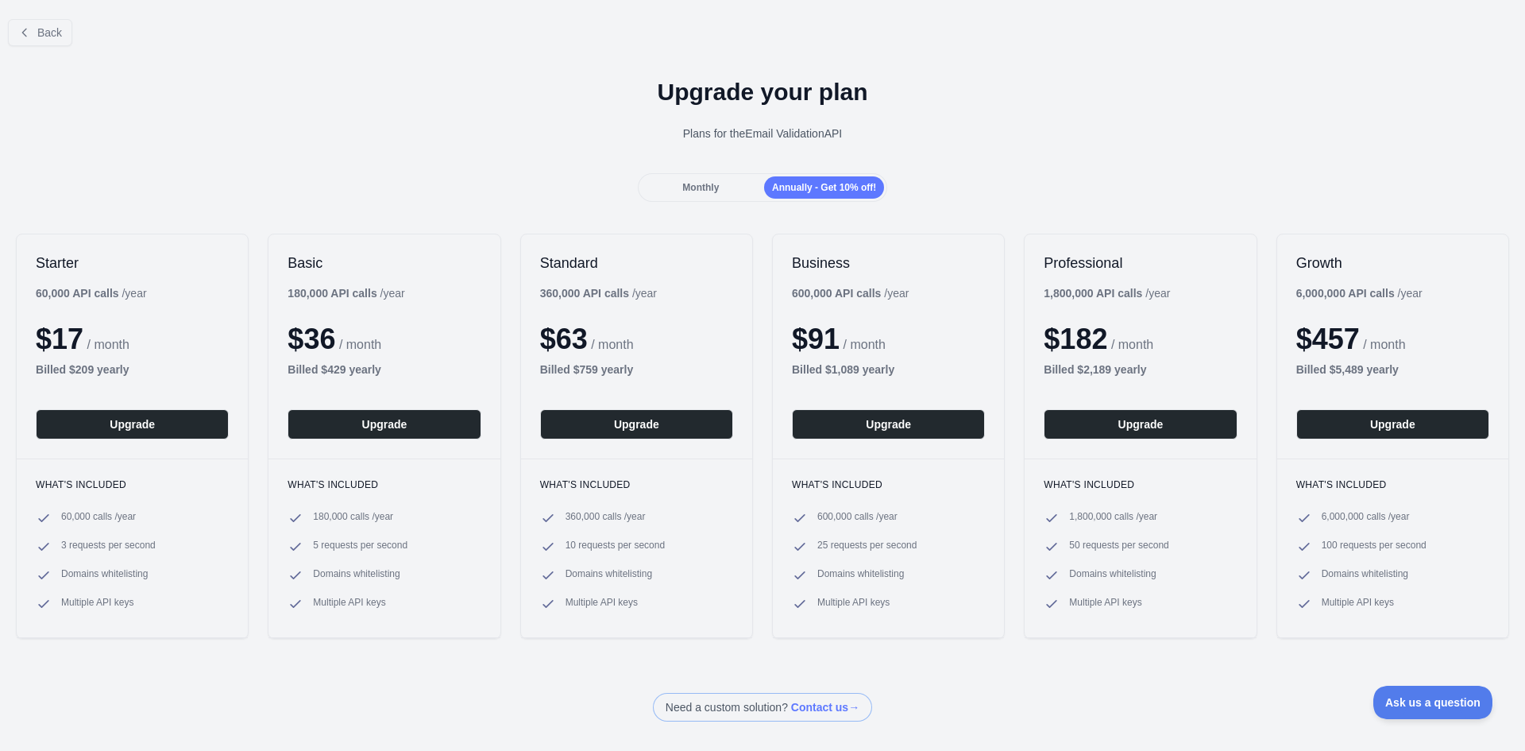
click at [708, 190] on span "Monthly" at bounding box center [700, 187] width 37 height 11
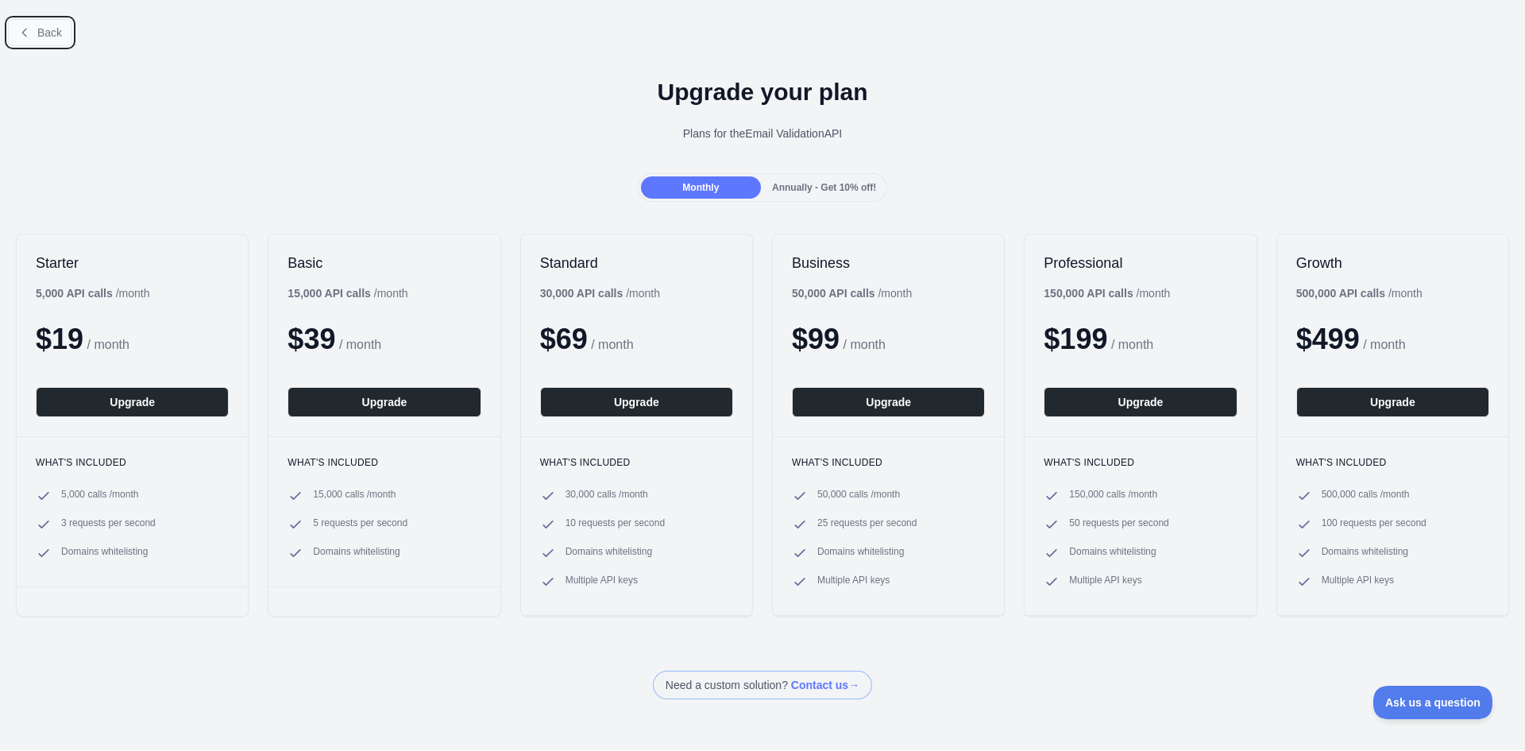
click at [47, 44] on button "Back" at bounding box center [40, 32] width 64 height 27
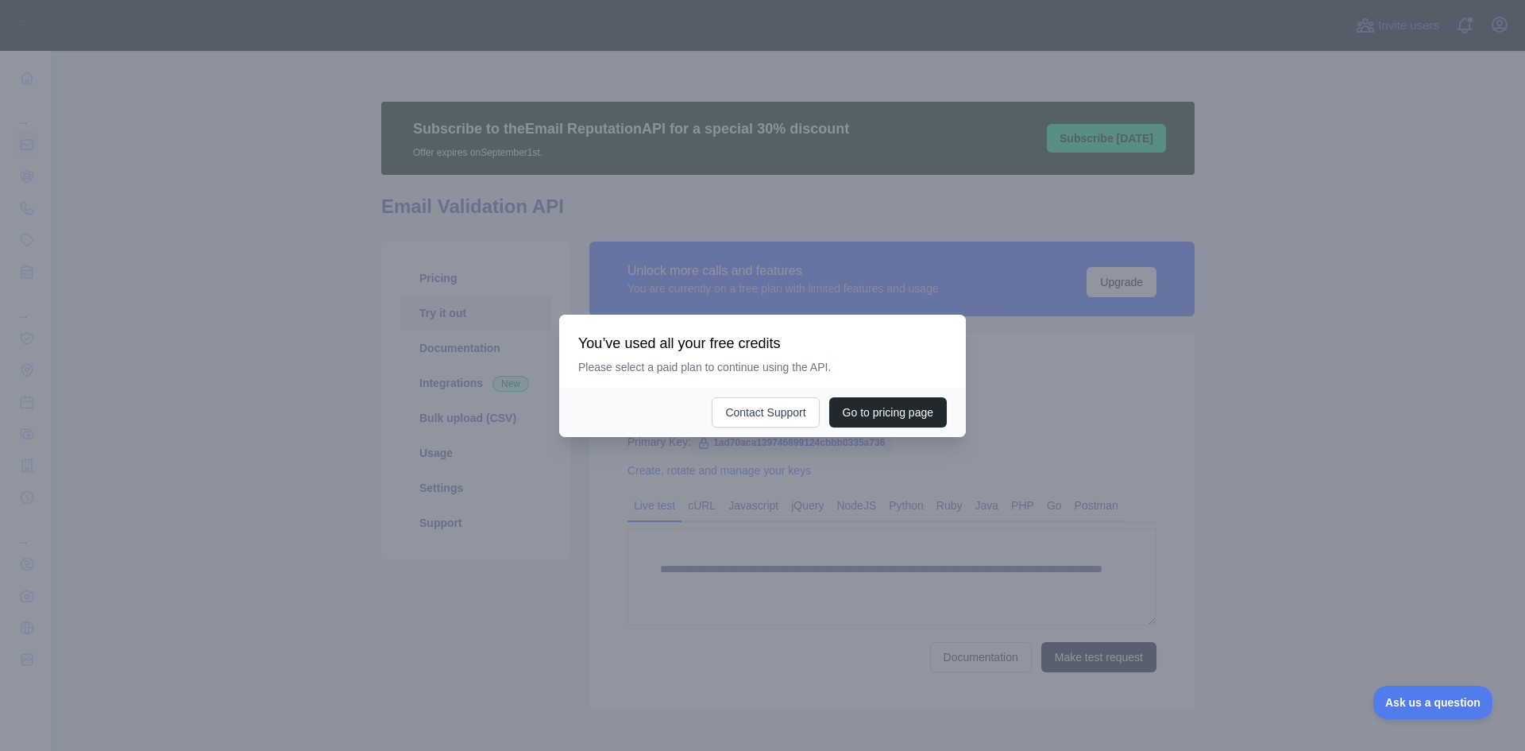
click at [1009, 342] on div at bounding box center [762, 375] width 1525 height 751
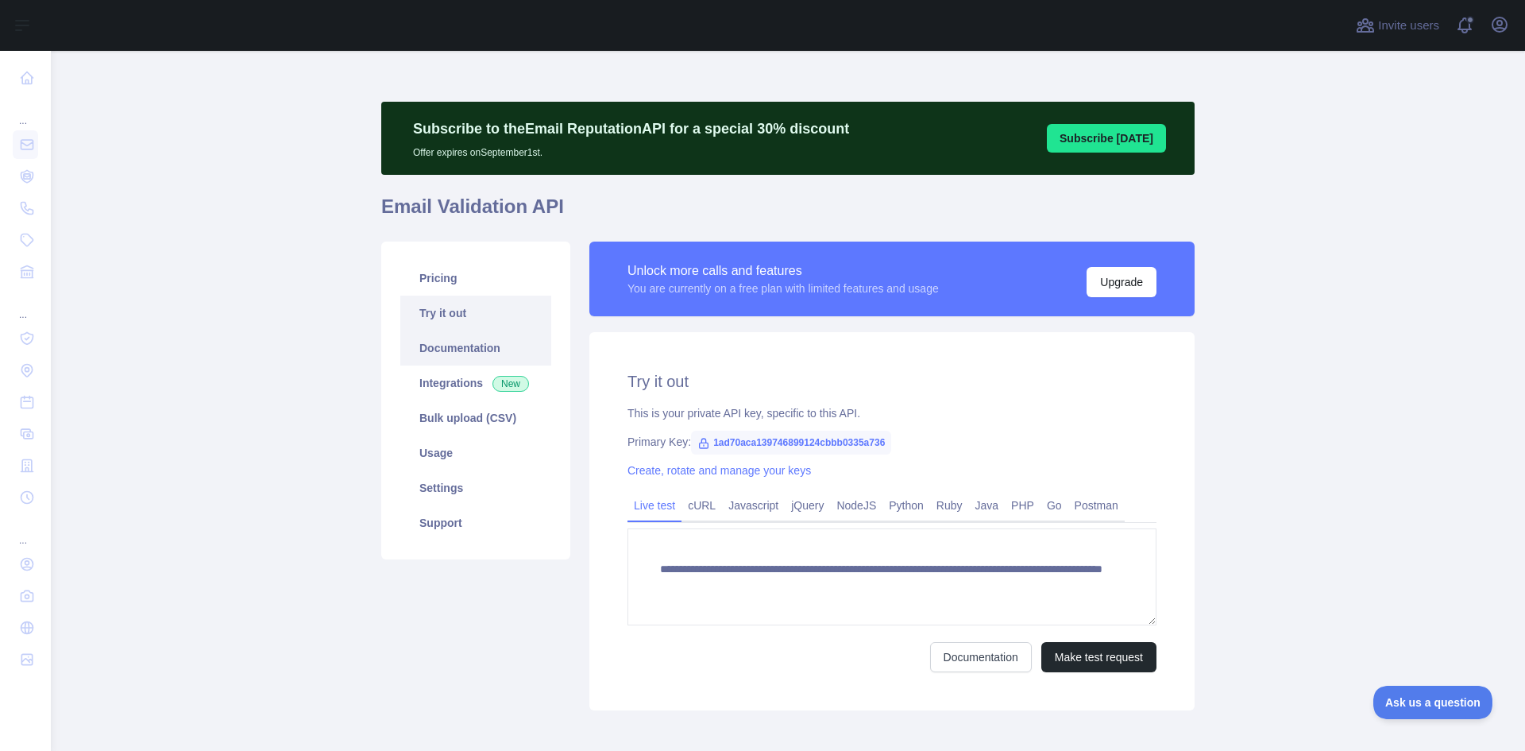
click at [470, 349] on link "Documentation" at bounding box center [475, 347] width 151 height 35
click at [469, 515] on link "Support" at bounding box center [475, 522] width 151 height 35
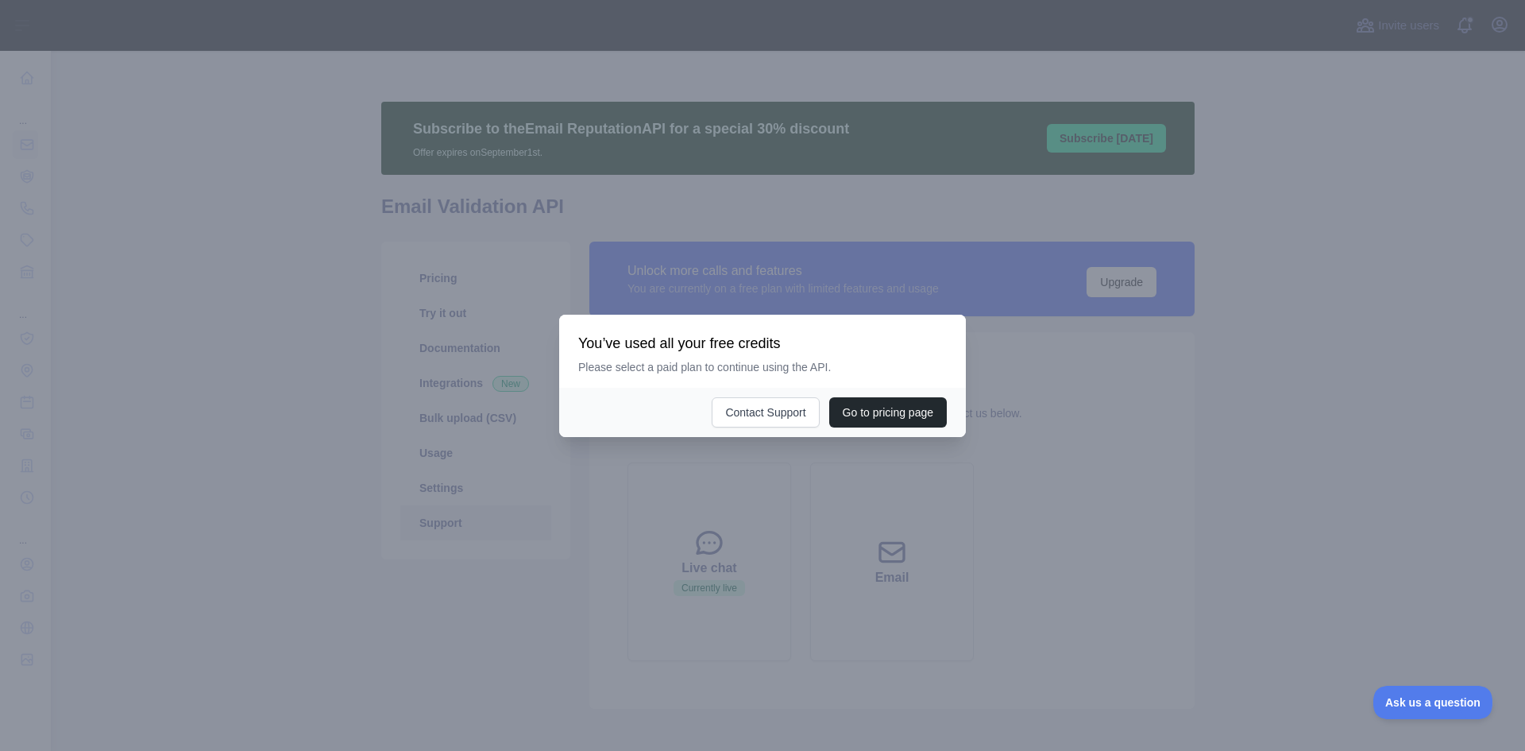
click at [770, 241] on div at bounding box center [762, 375] width 1525 height 751
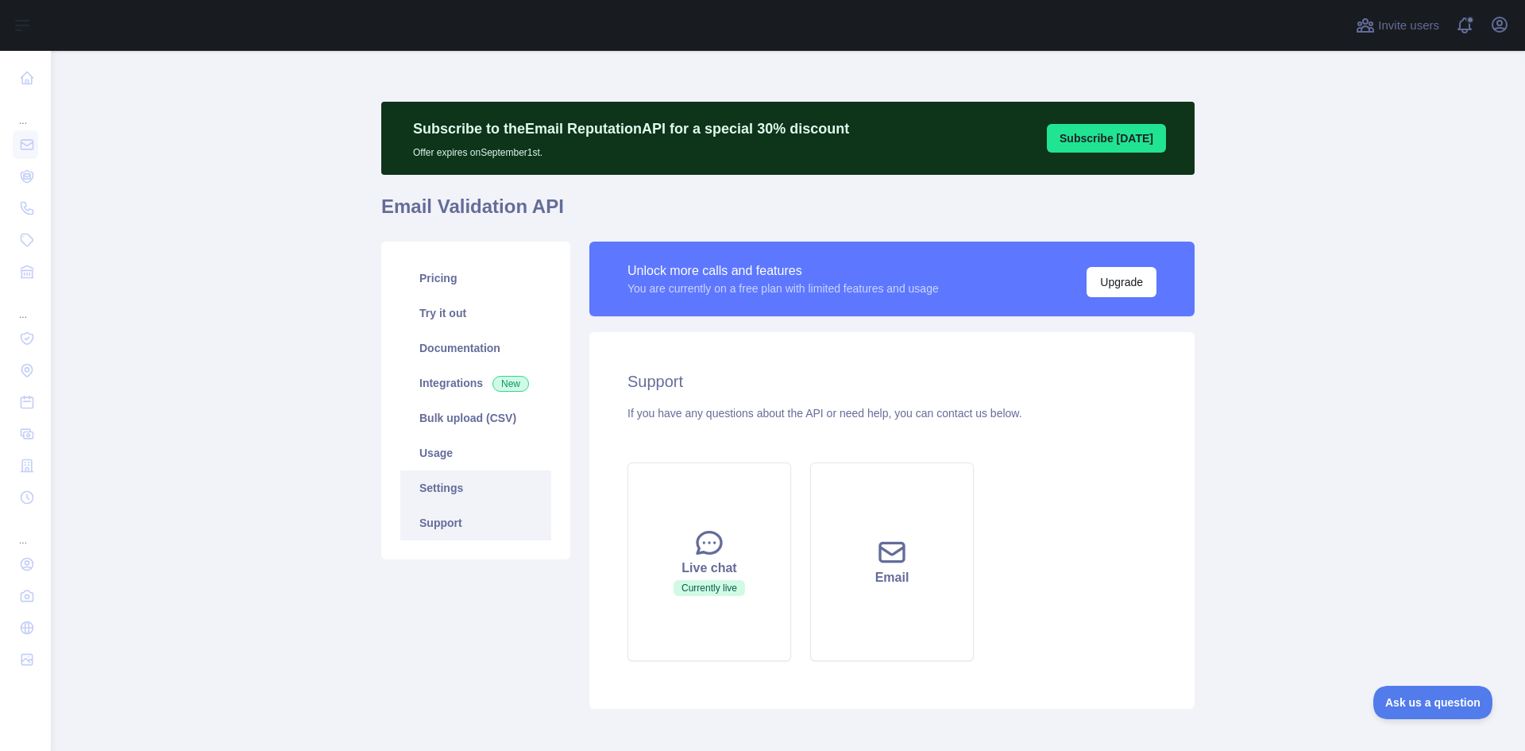
click at [448, 492] on link "Settings" at bounding box center [475, 487] width 151 height 35
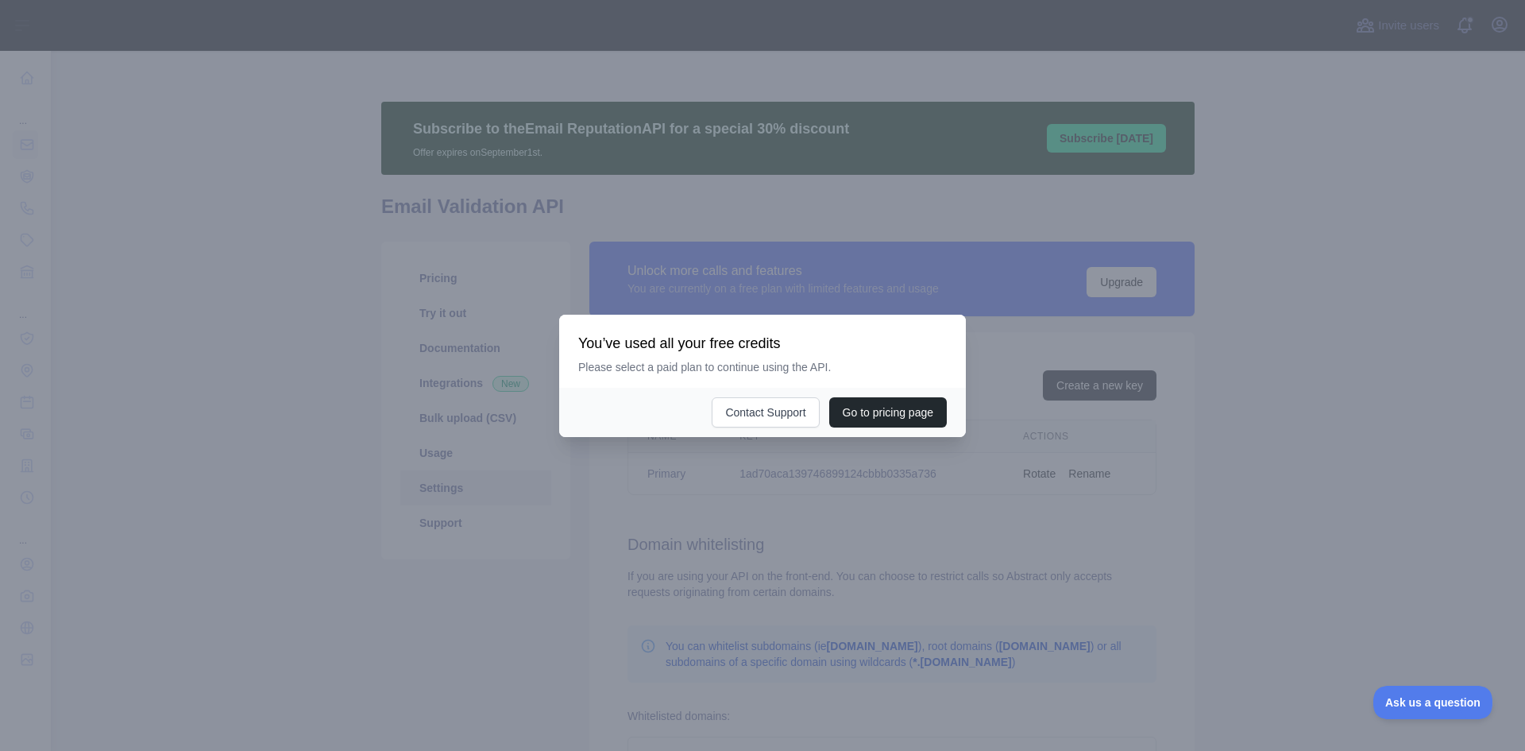
click at [531, 424] on div at bounding box center [762, 375] width 1525 height 751
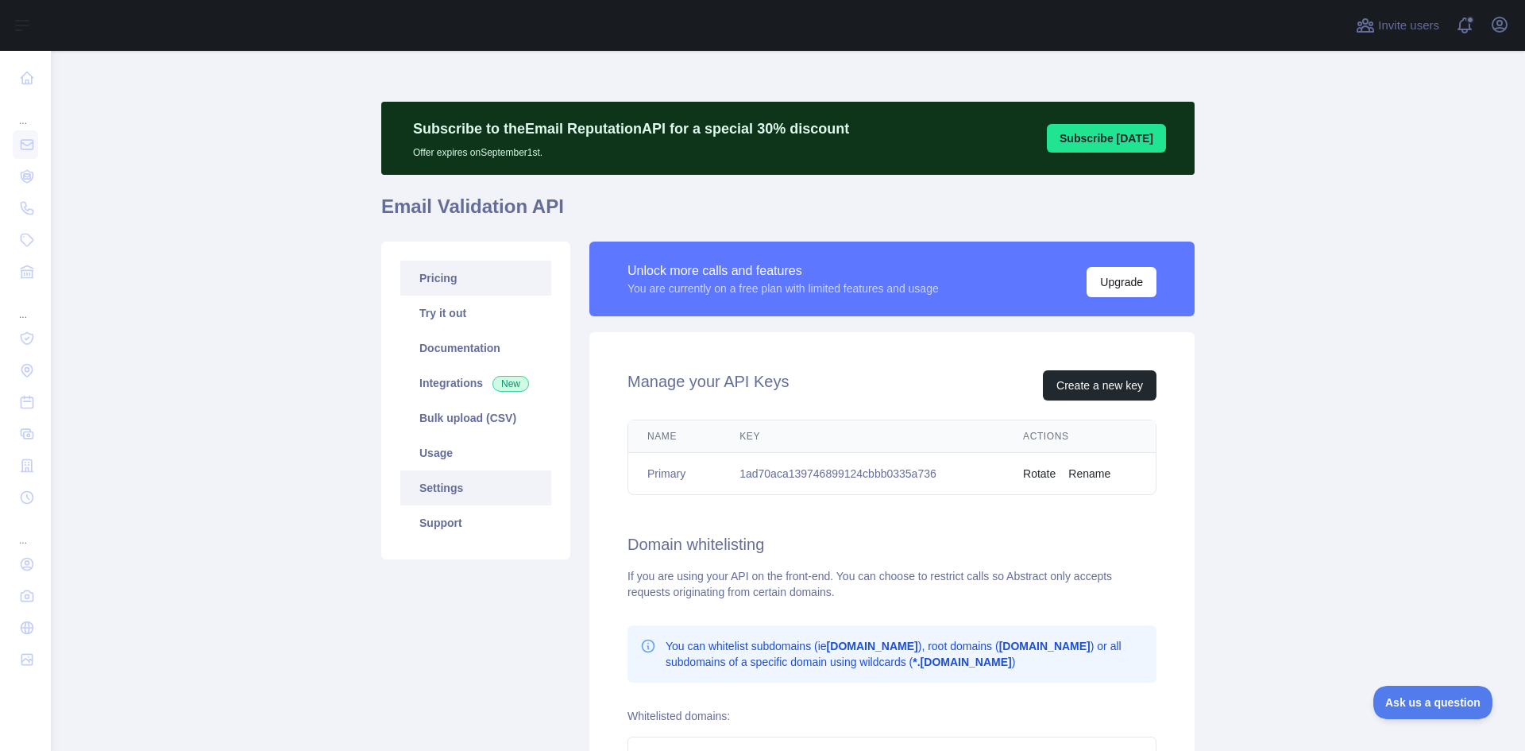
click at [498, 293] on link "Pricing" at bounding box center [475, 278] width 151 height 35
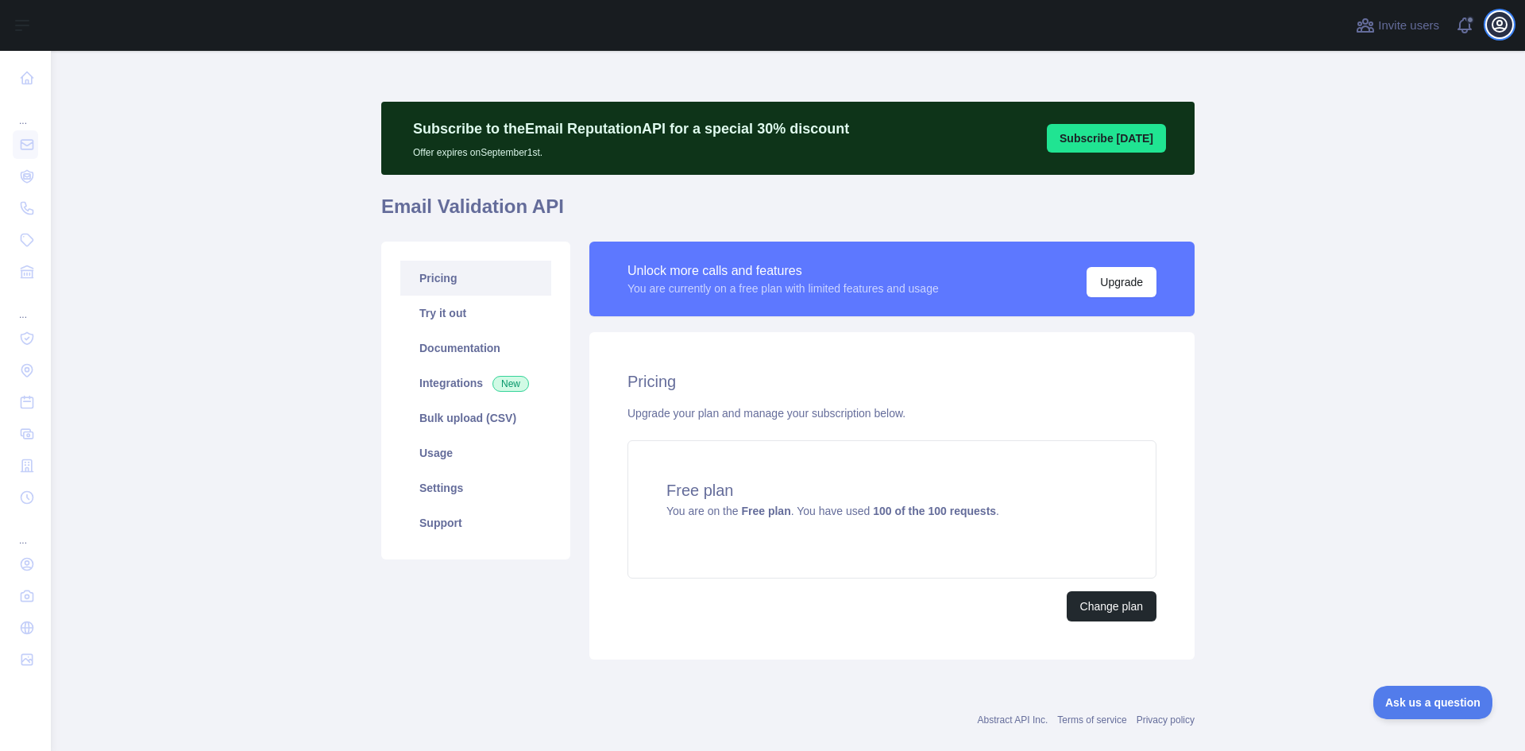
click at [1495, 23] on icon "button" at bounding box center [1499, 24] width 19 height 19
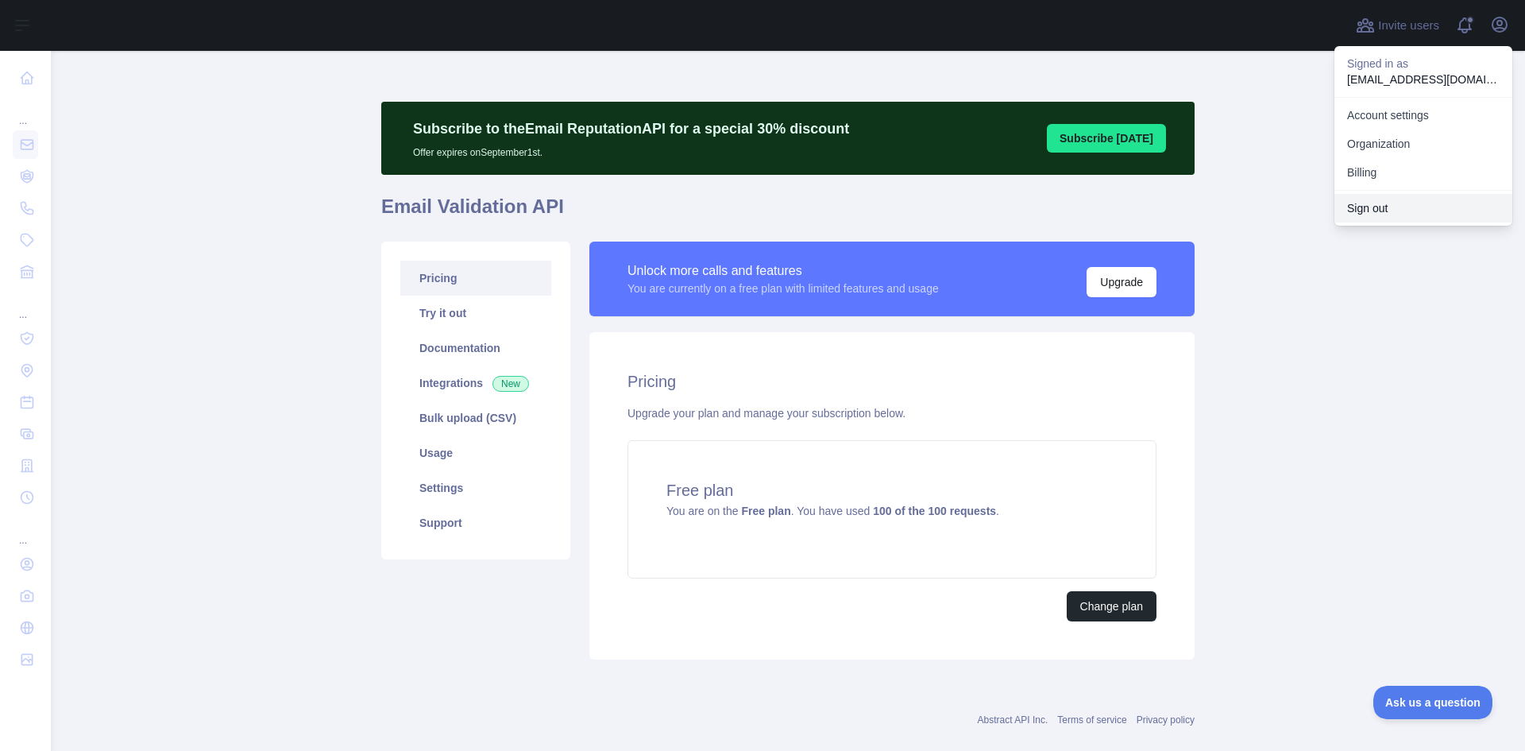
click at [1385, 195] on button "Sign out" at bounding box center [1423, 208] width 178 height 29
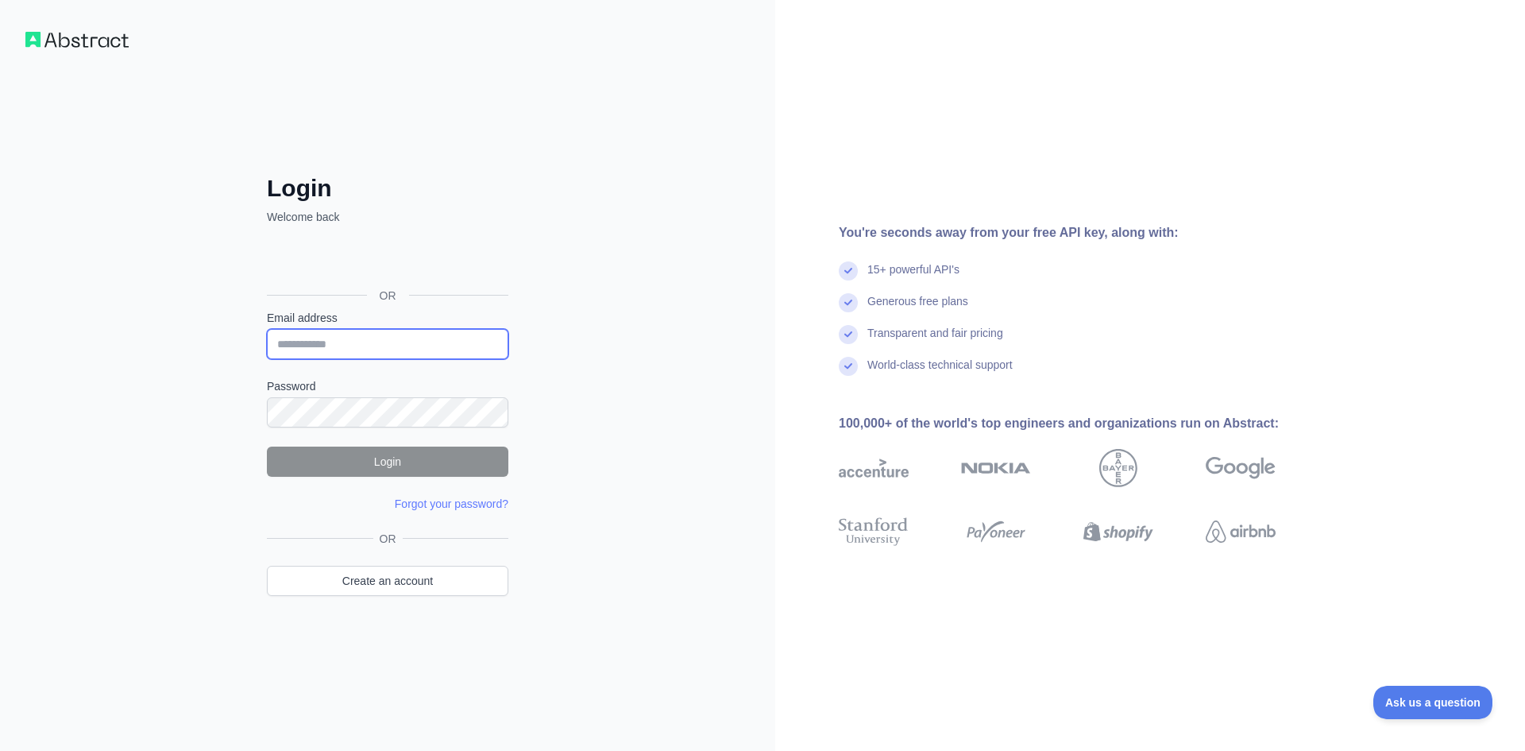
click at [353, 340] on input "Email address" at bounding box center [387, 344] width 241 height 30
click at [606, 358] on div "Login Welcome back OR Email address Password Login Forgot your password? Please…" at bounding box center [387, 375] width 775 height 751
click at [402, 575] on link "Create an account" at bounding box center [387, 580] width 241 height 30
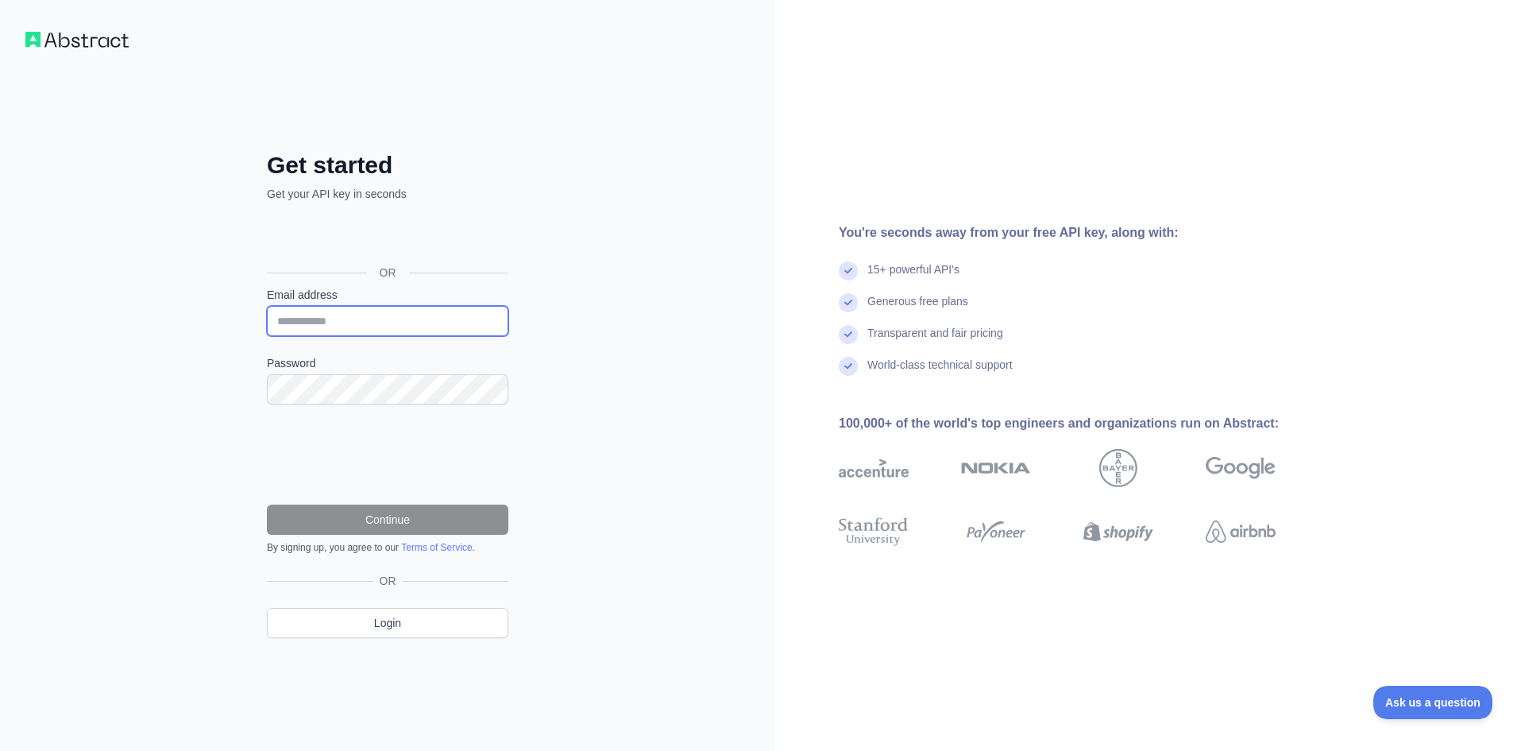
click at [398, 334] on input "Email address" at bounding box center [387, 321] width 241 height 30
click at [430, 321] on input "**********" at bounding box center [387, 321] width 241 height 30
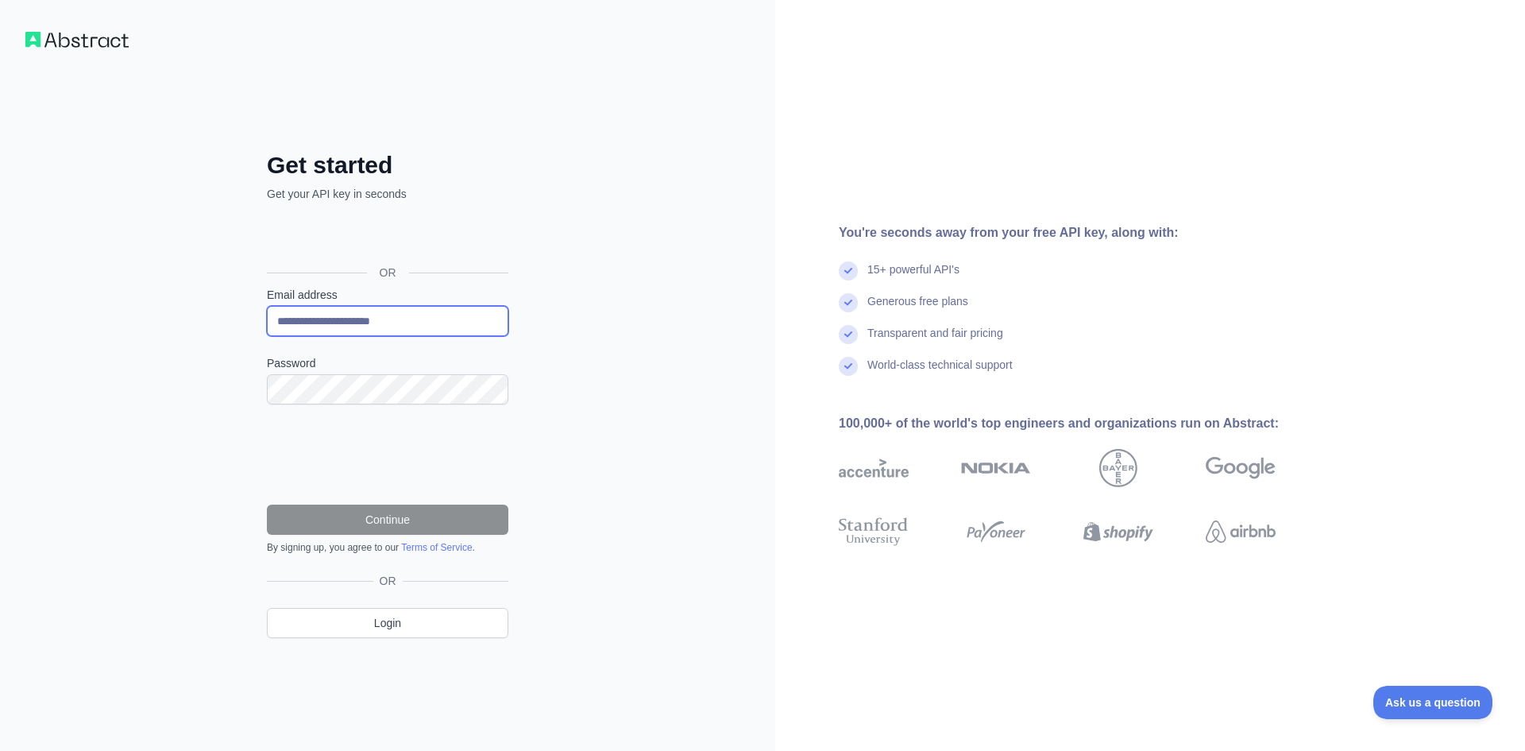
click at [329, 319] on input "**********" at bounding box center [387, 321] width 241 height 30
type input "**********"
click at [370, 514] on button "Continue" at bounding box center [387, 519] width 241 height 30
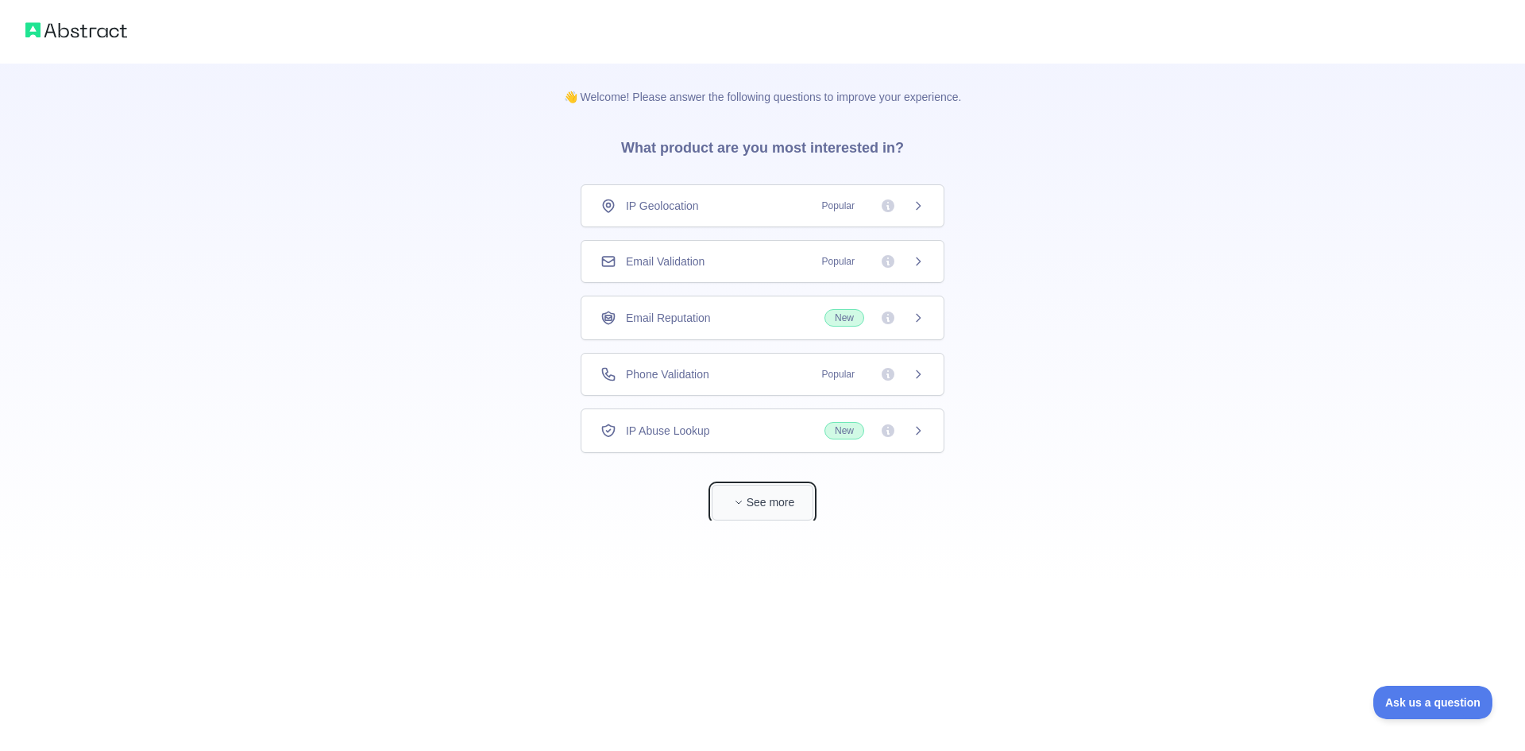
click at [789, 494] on button "See more" at bounding box center [763, 502] width 102 height 36
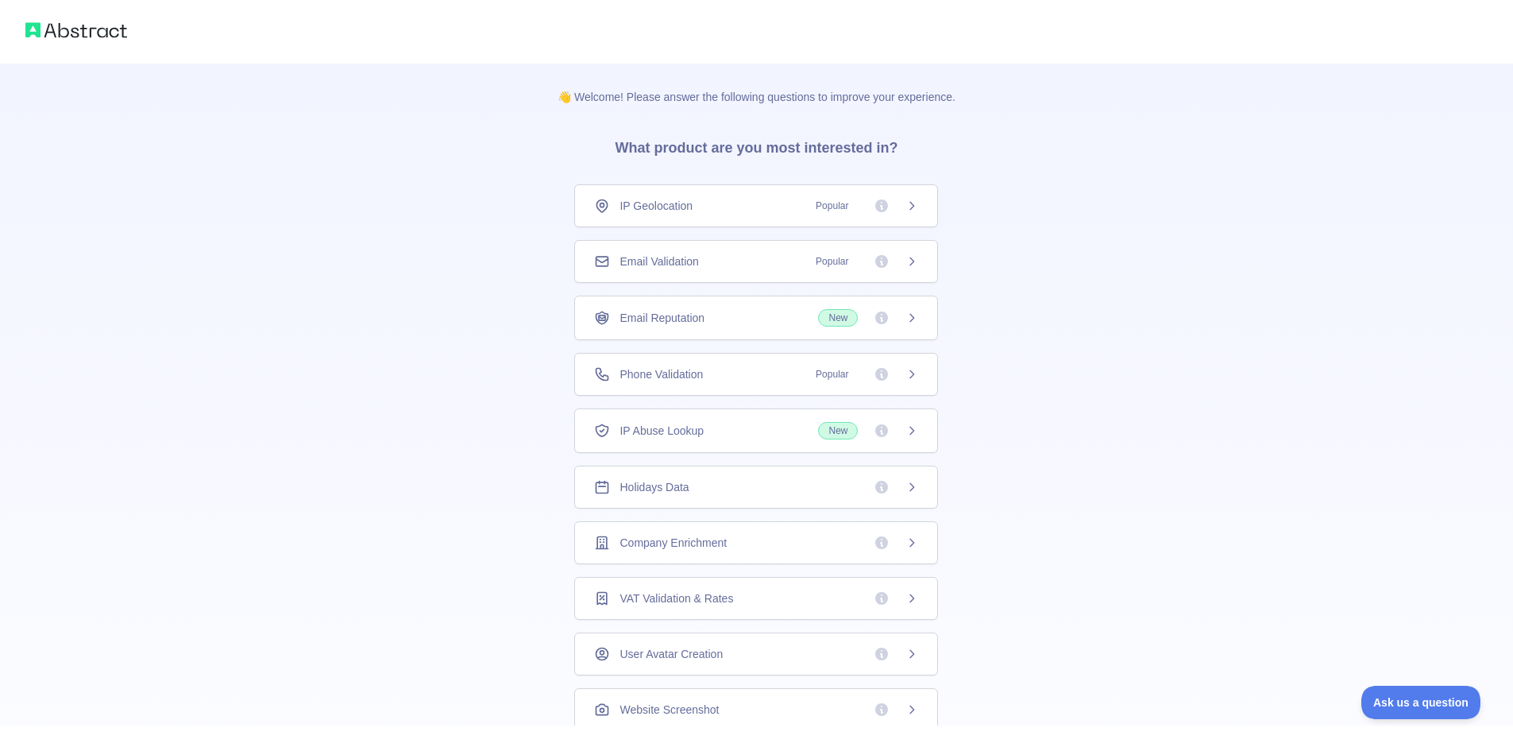
click at [739, 276] on div "Email Validation Popular" at bounding box center [756, 261] width 364 height 43
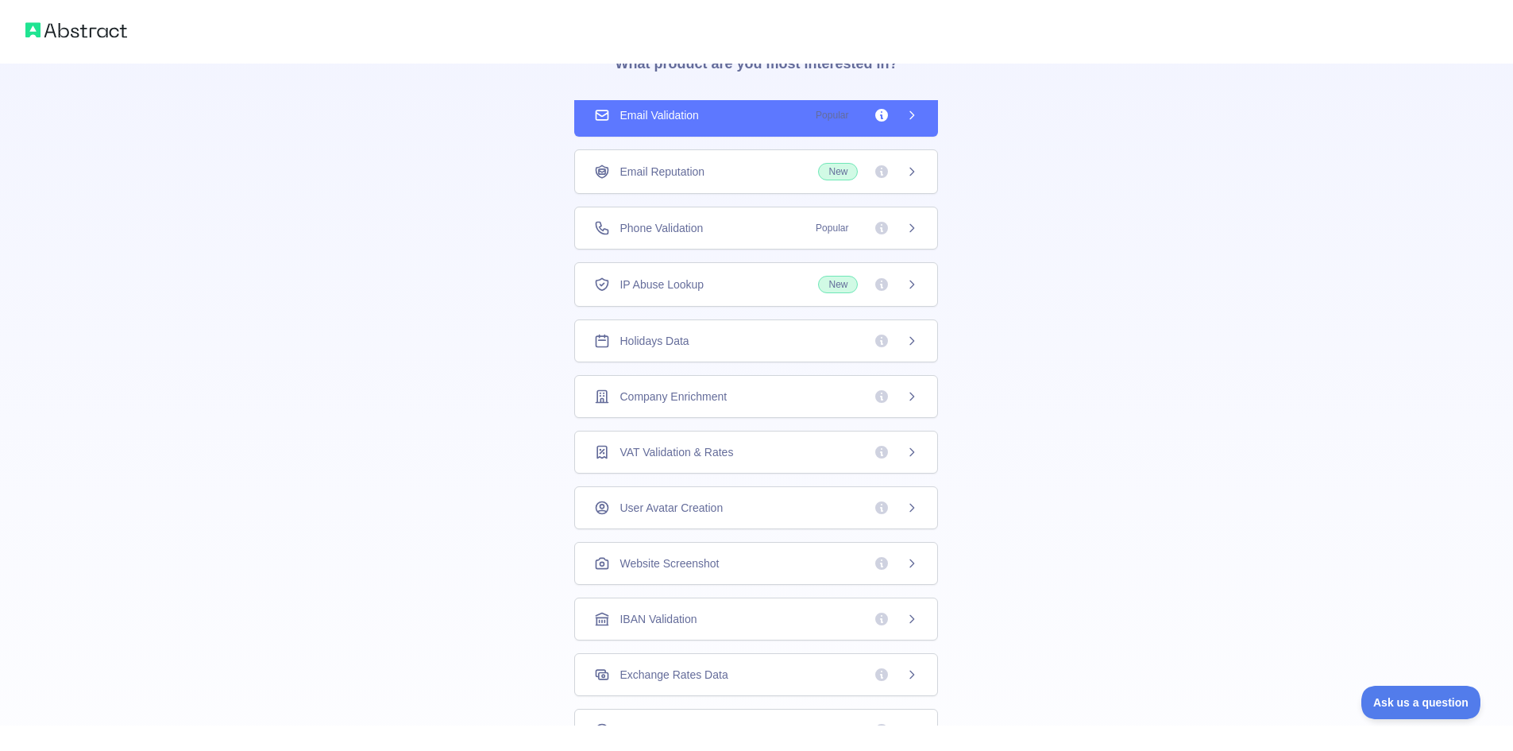
scroll to position [260, 0]
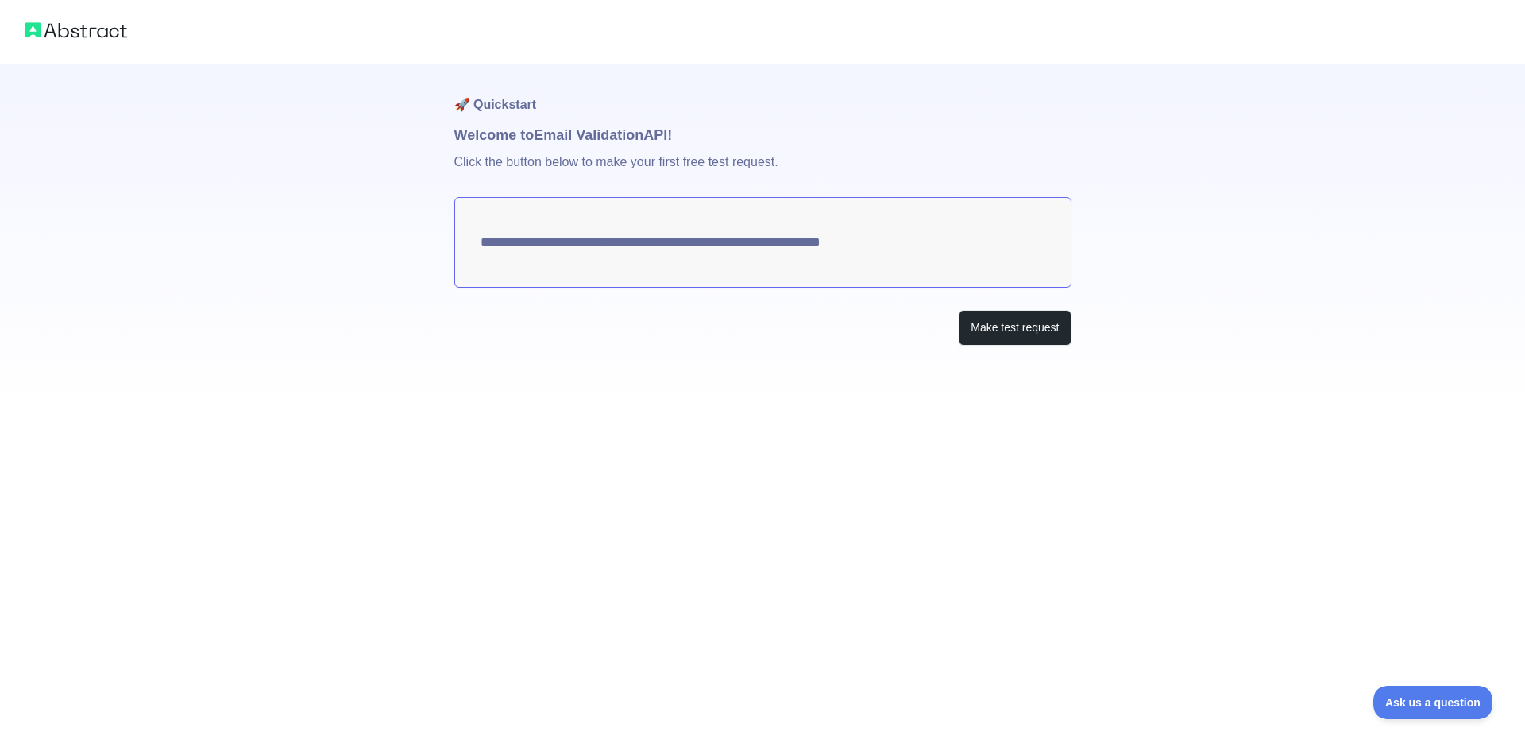
click at [1006, 308] on div "**********" at bounding box center [762, 236] width 617 height 345
click at [1006, 337] on button "Make test request" at bounding box center [1015, 328] width 112 height 36
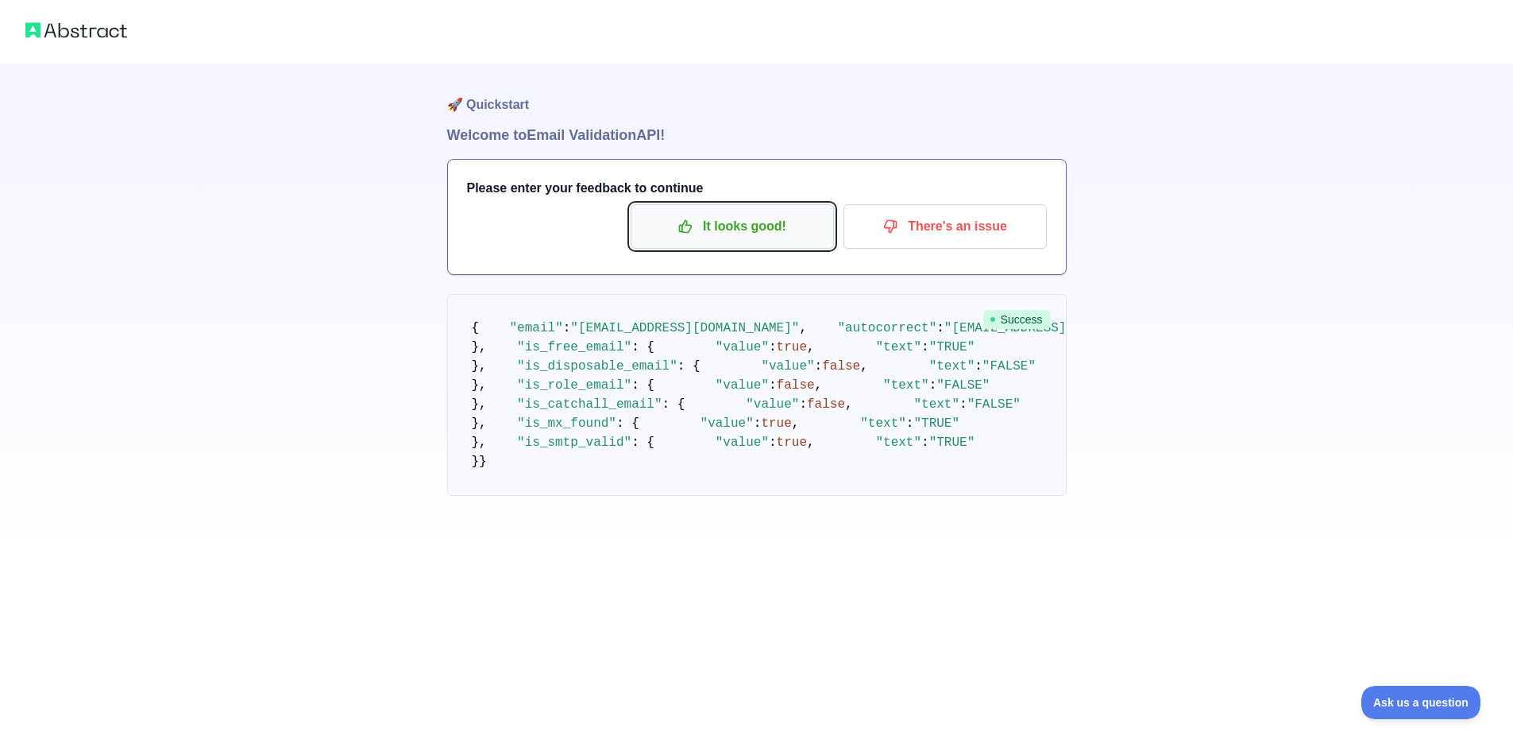
click at [764, 241] on button "It looks good!" at bounding box center [732, 226] width 203 height 44
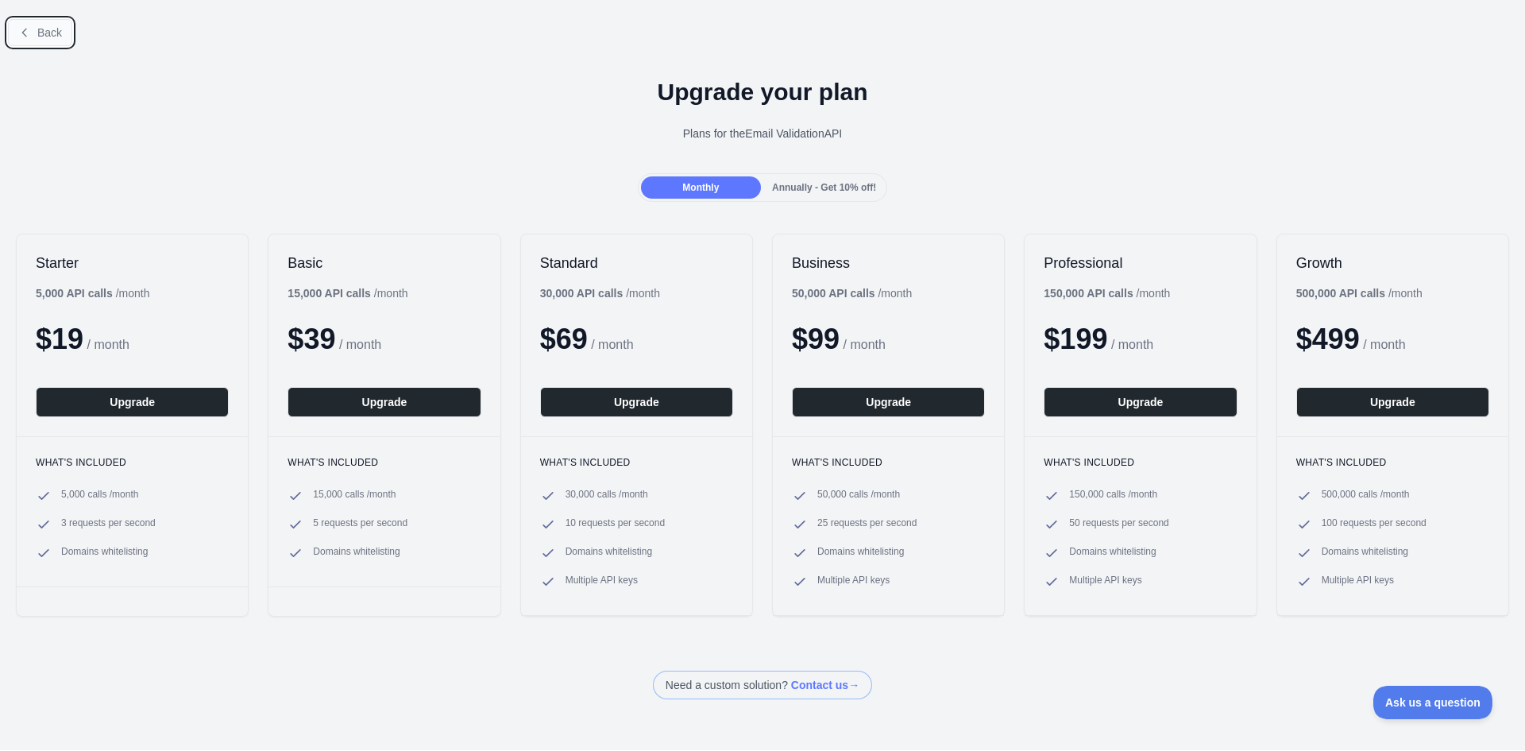
click at [37, 33] on button "Back" at bounding box center [40, 32] width 64 height 27
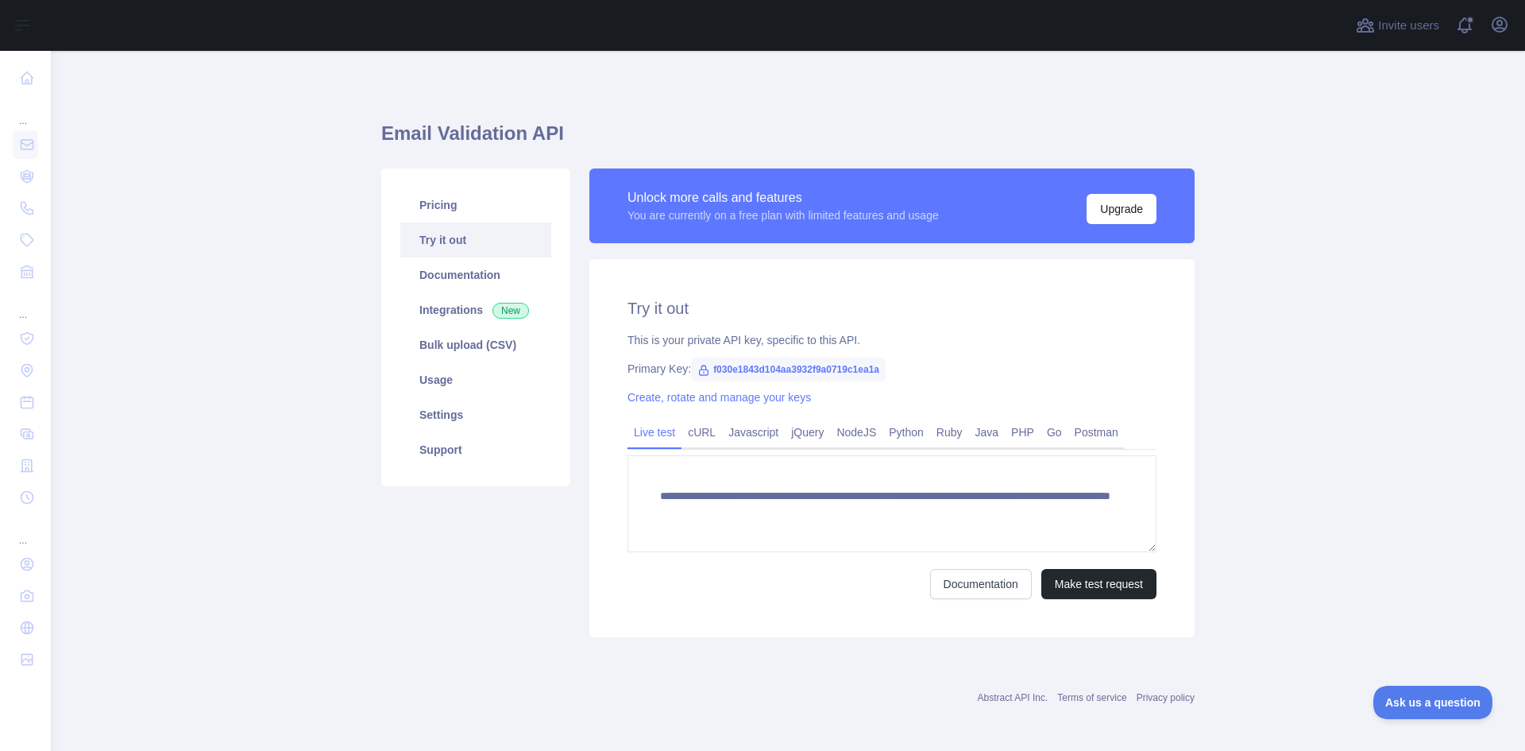
click at [803, 369] on span "f030e1843d104aa3932f9a0719c1ea1a" at bounding box center [788, 369] width 195 height 24
copy span "f030e1843d104aa3932f9a0719c1ea1a"
click at [407, 210] on link "Pricing" at bounding box center [475, 204] width 151 height 35
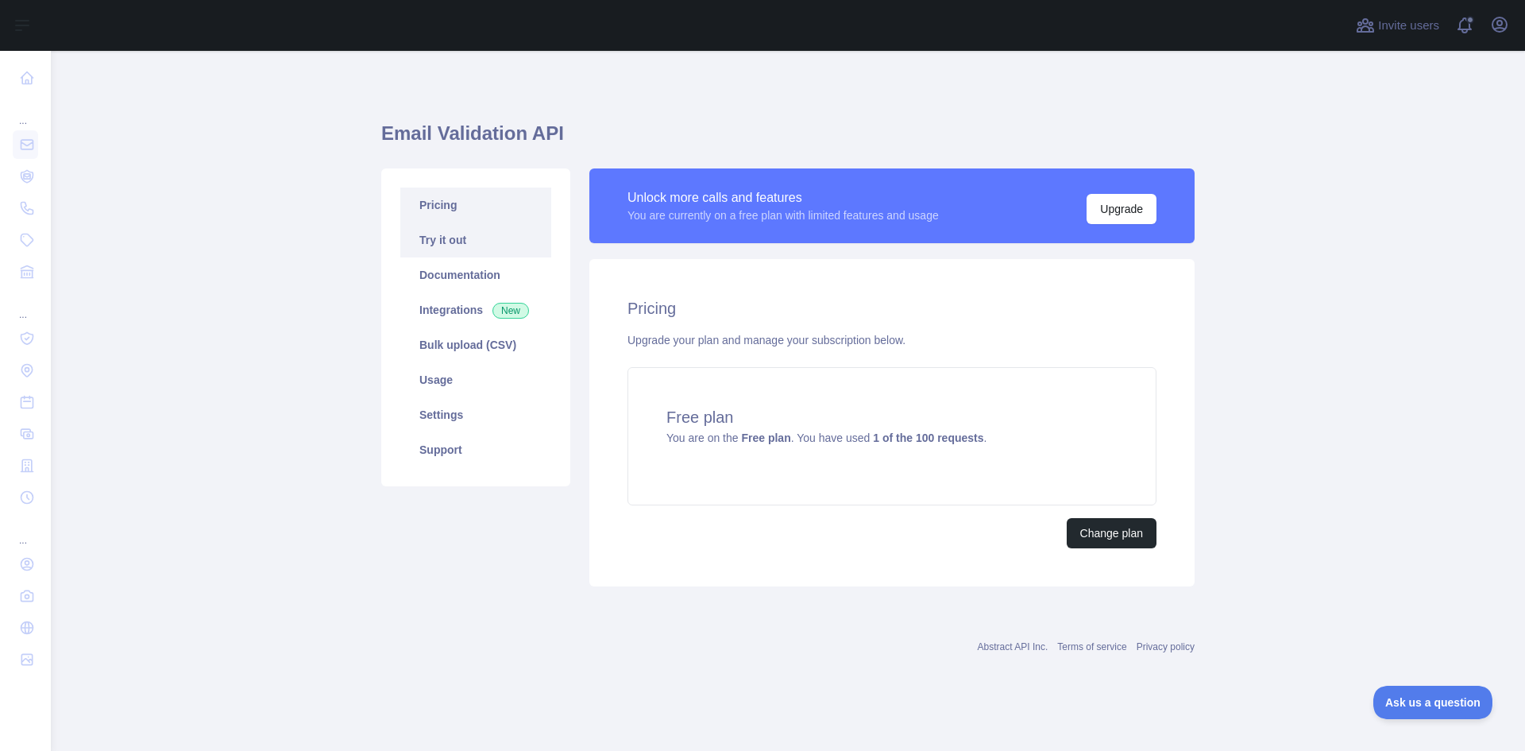
click at [476, 250] on link "Try it out" at bounding box center [475, 239] width 151 height 35
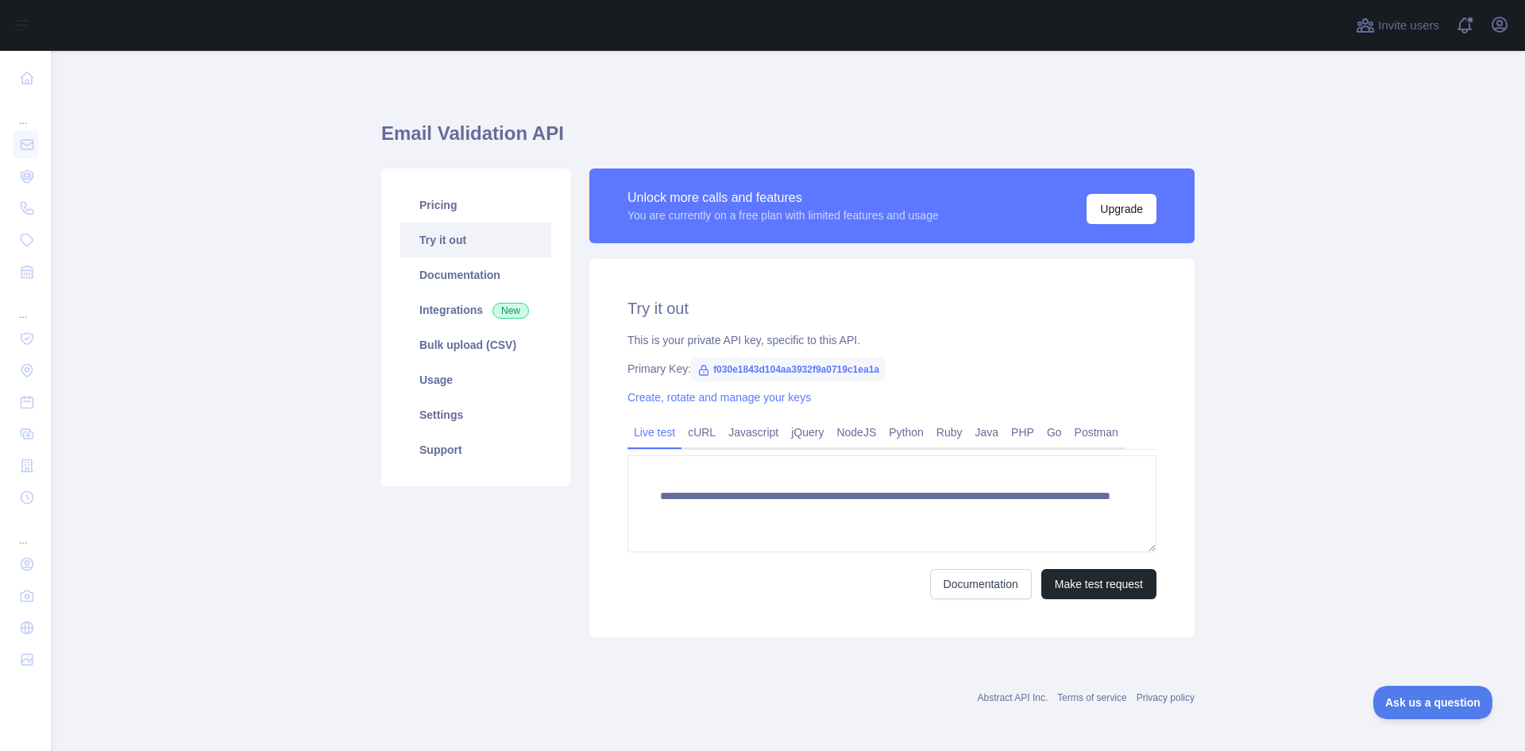
click at [770, 367] on span "f030e1843d104aa3932f9a0719c1ea1a" at bounding box center [788, 369] width 195 height 24
copy span "f030e1843d104aa3932f9a0719c1ea1a"
click at [787, 331] on div "**********" at bounding box center [891, 448] width 605 height 378
click at [462, 269] on link "Documentation" at bounding box center [475, 274] width 151 height 35
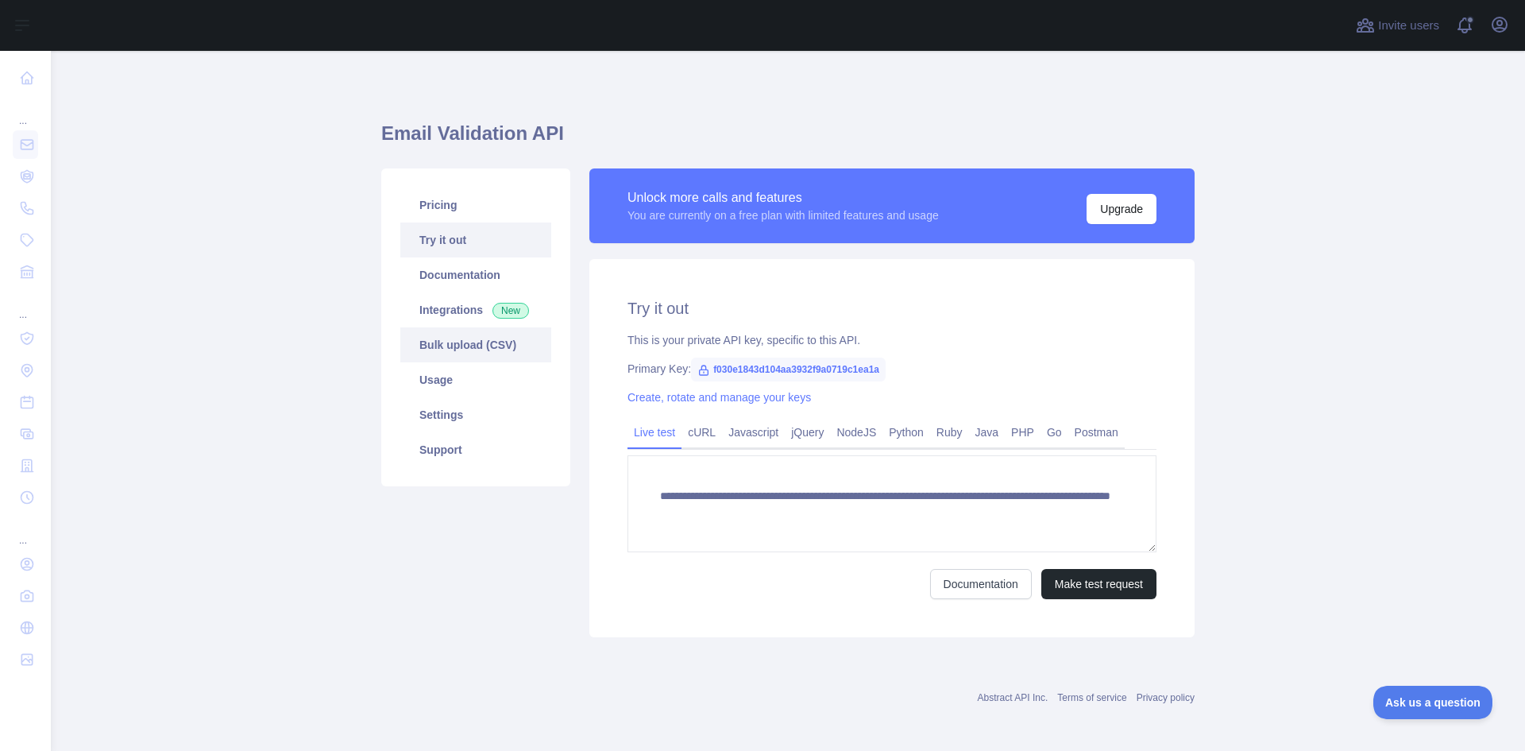
click at [475, 341] on link "Bulk upload (CSV)" at bounding box center [475, 344] width 151 height 35
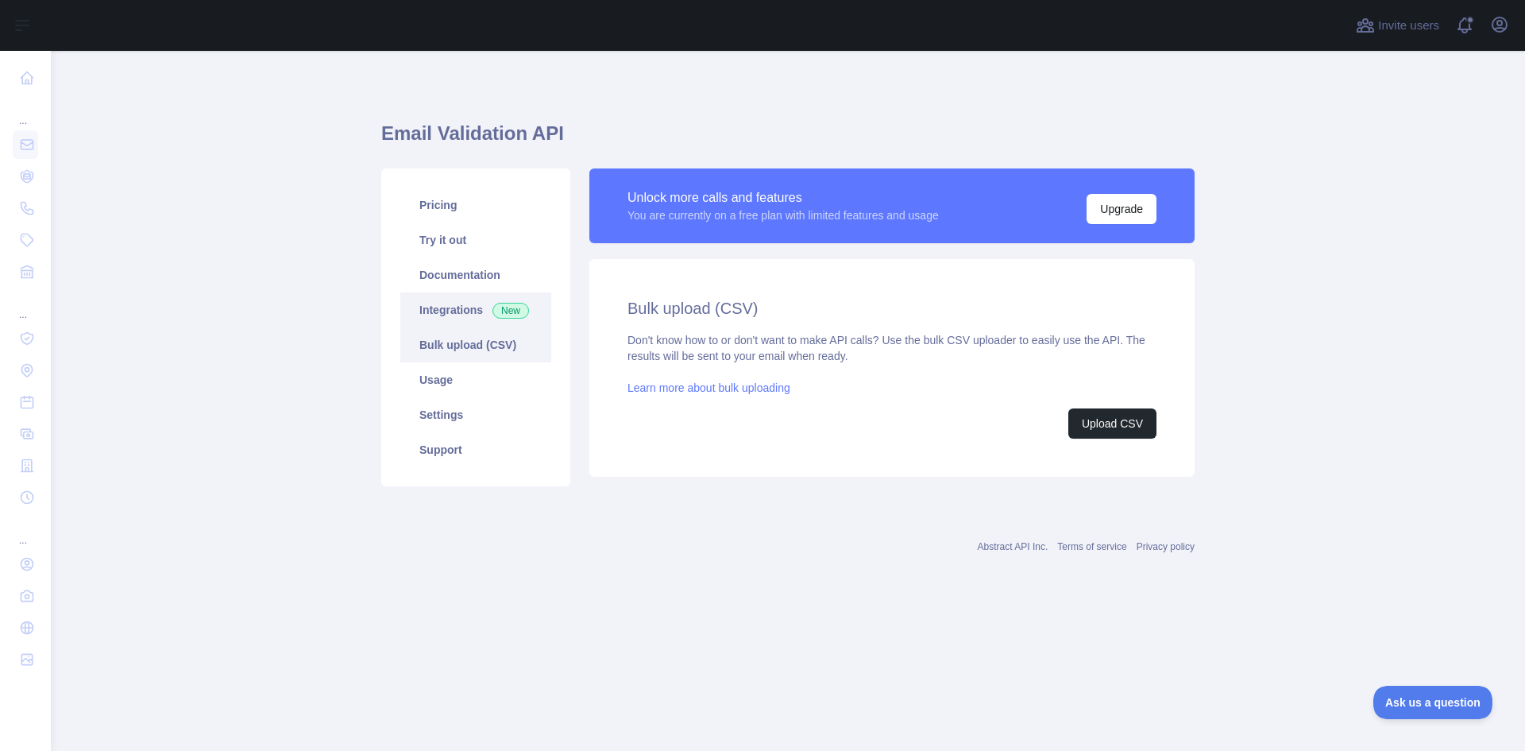
click at [477, 314] on link "Integrations New" at bounding box center [475, 309] width 151 height 35
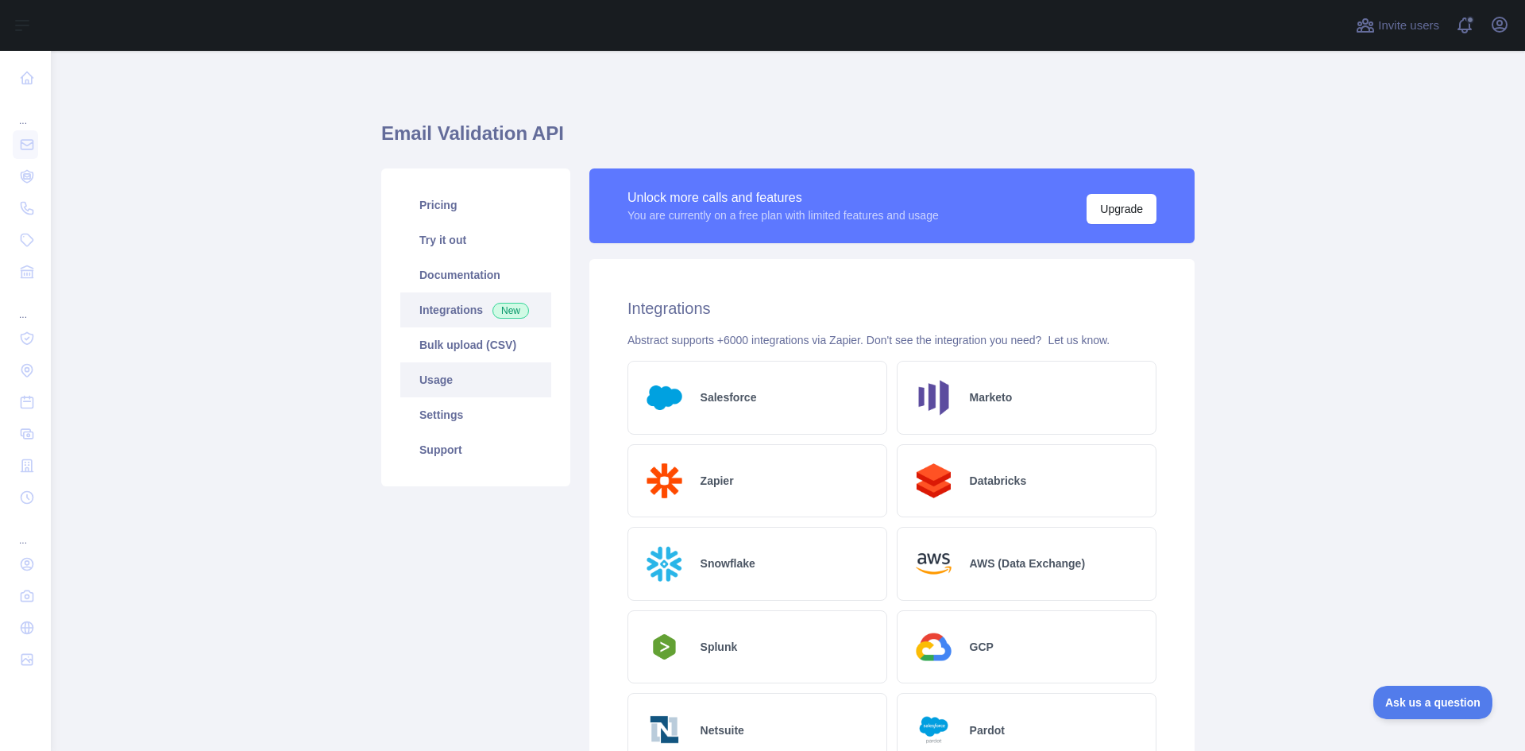
click at [469, 384] on link "Usage" at bounding box center [475, 379] width 151 height 35
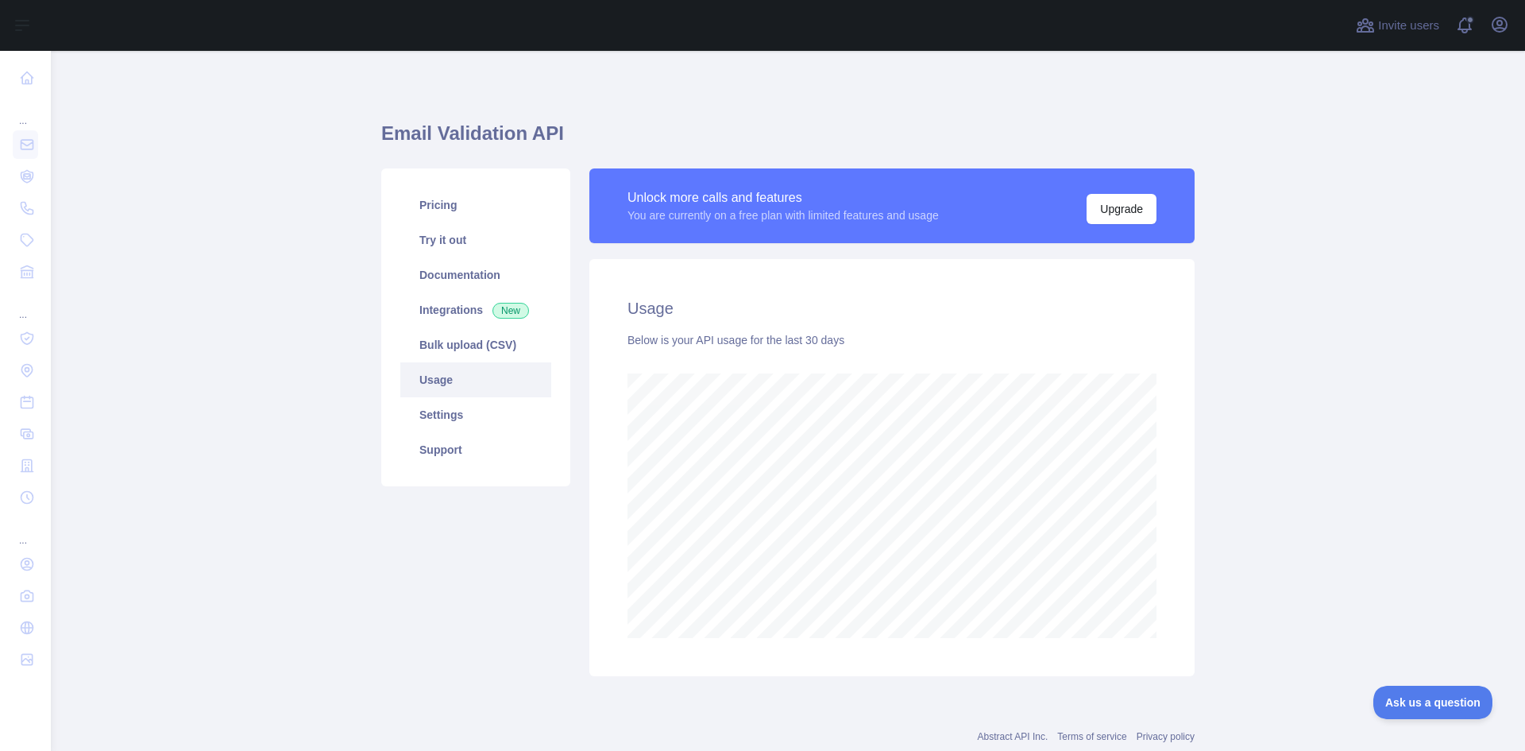
scroll to position [700, 1462]
click at [470, 422] on link "Settings" at bounding box center [475, 414] width 151 height 35
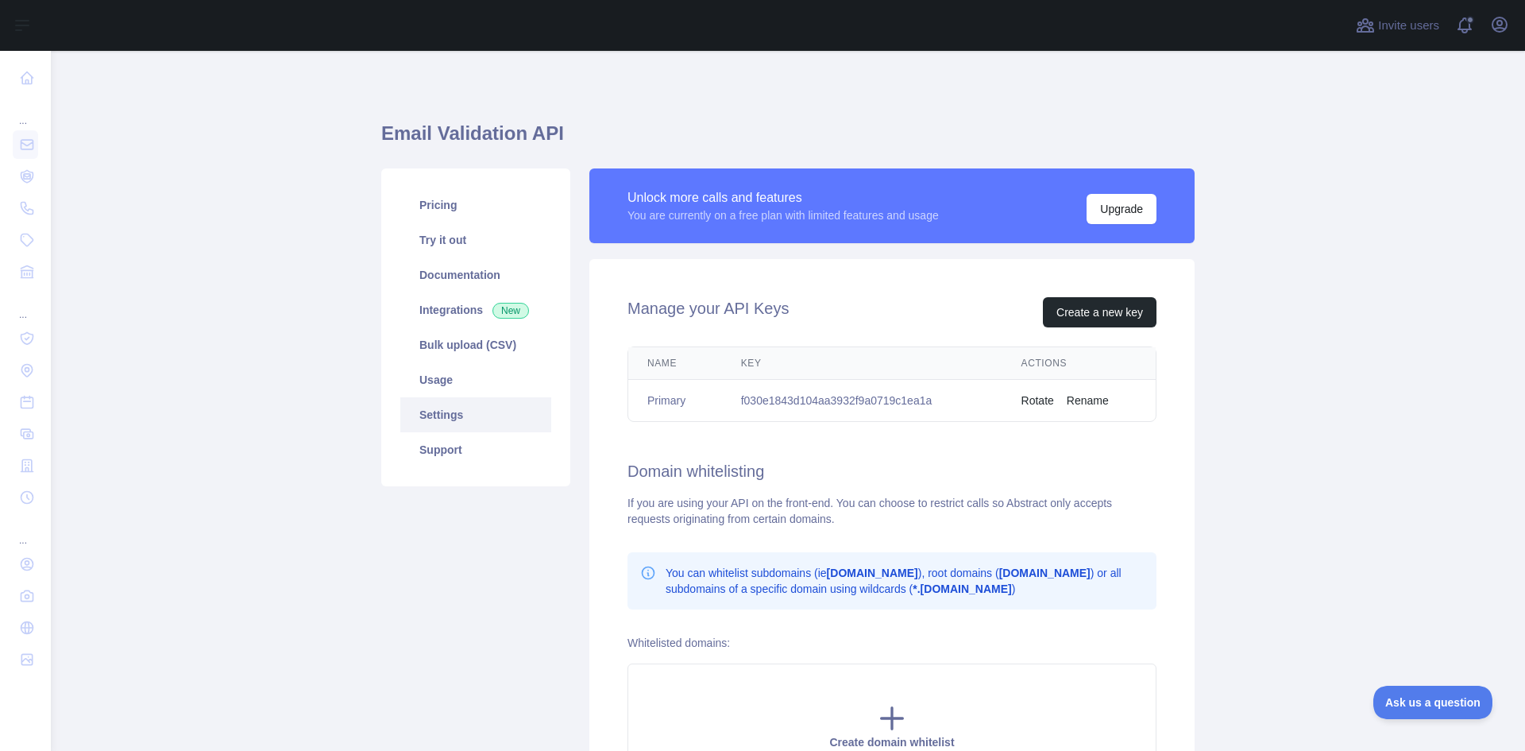
click at [782, 401] on td "f030e1843d104aa3932f9a0719c1ea1a" at bounding box center [862, 401] width 280 height 42
copy td "f030e1843d104aa3932f9a0719c1ea1a"
click at [459, 203] on link "Pricing" at bounding box center [475, 204] width 151 height 35
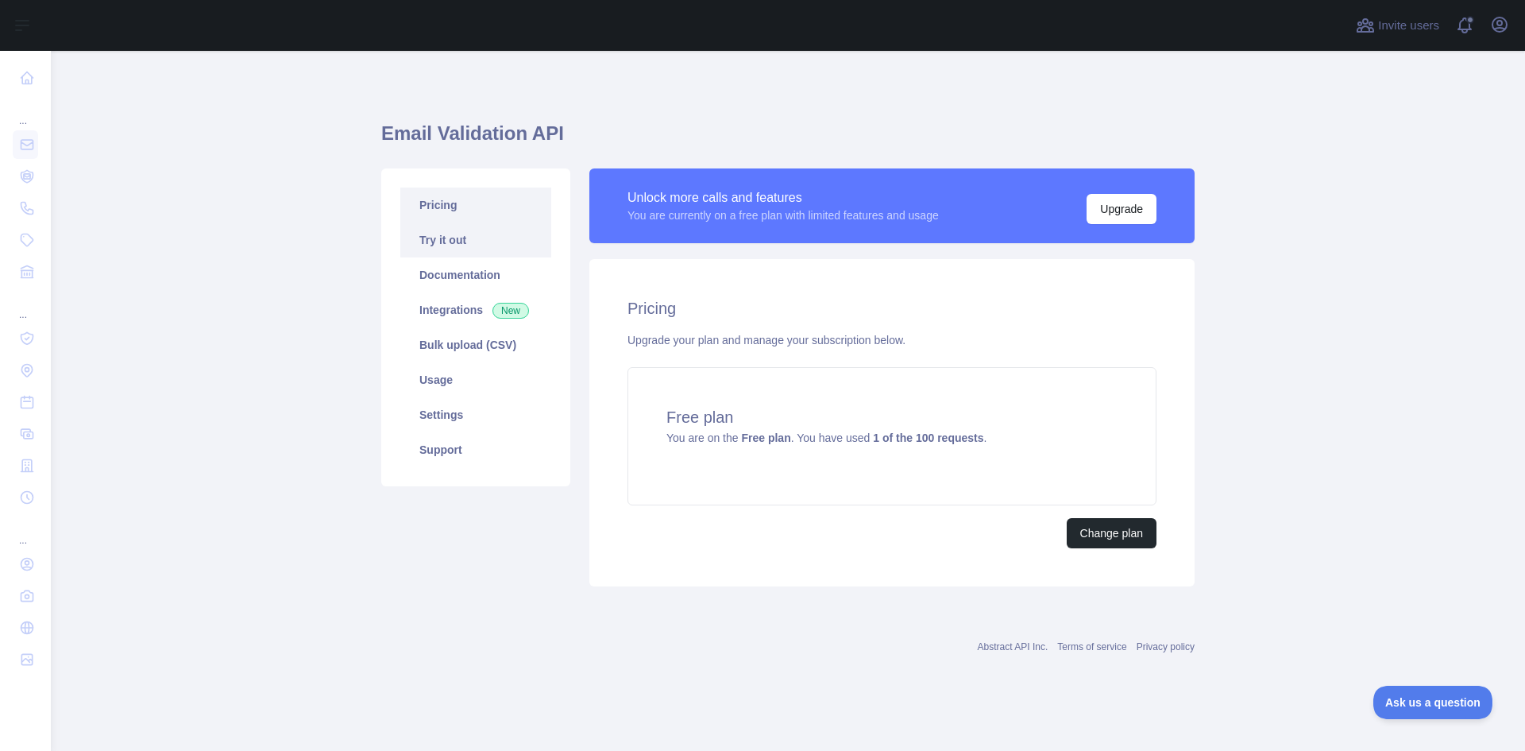
click at [451, 234] on link "Try it out" at bounding box center [475, 239] width 151 height 35
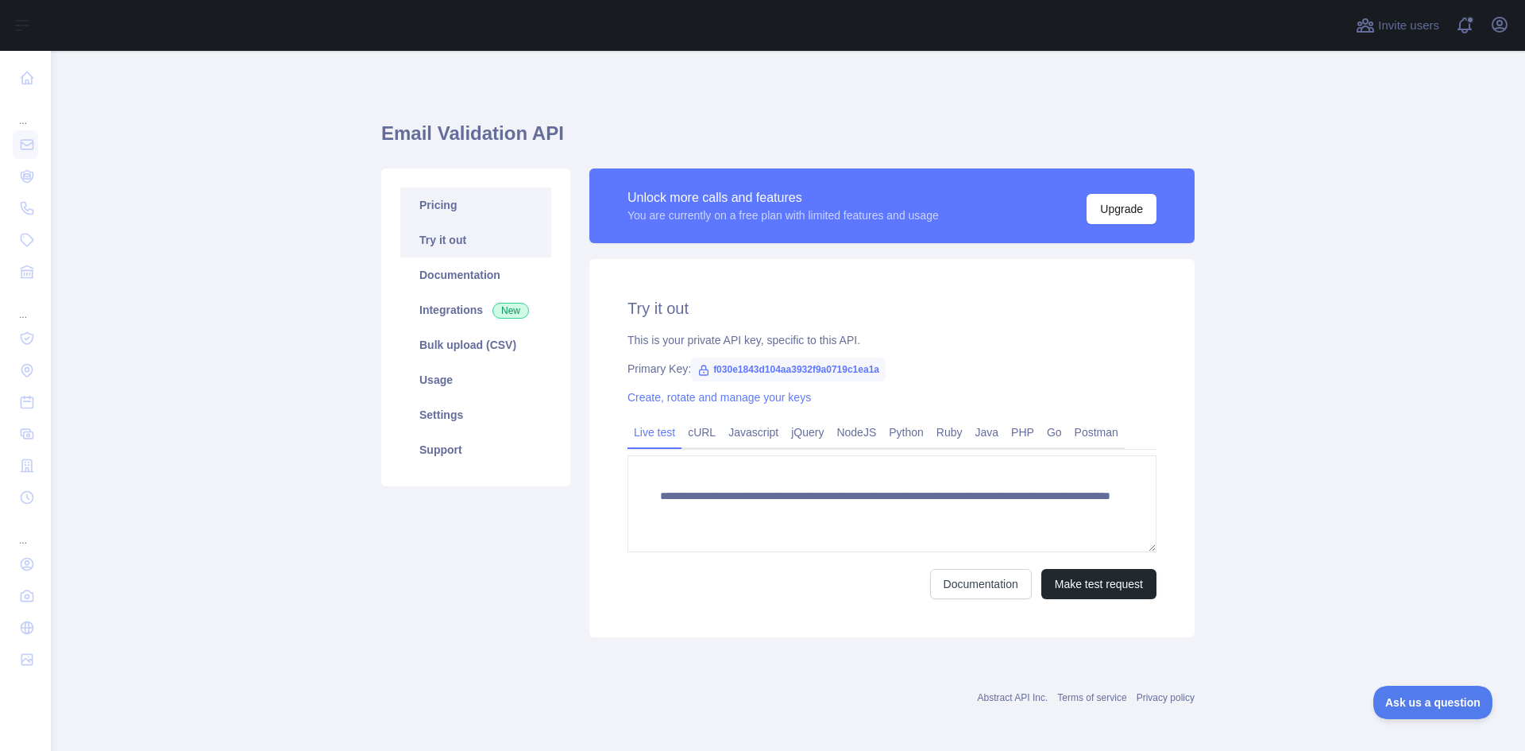
click at [455, 204] on link "Pricing" at bounding box center [475, 204] width 151 height 35
